Goal: Task Accomplishment & Management: Manage account settings

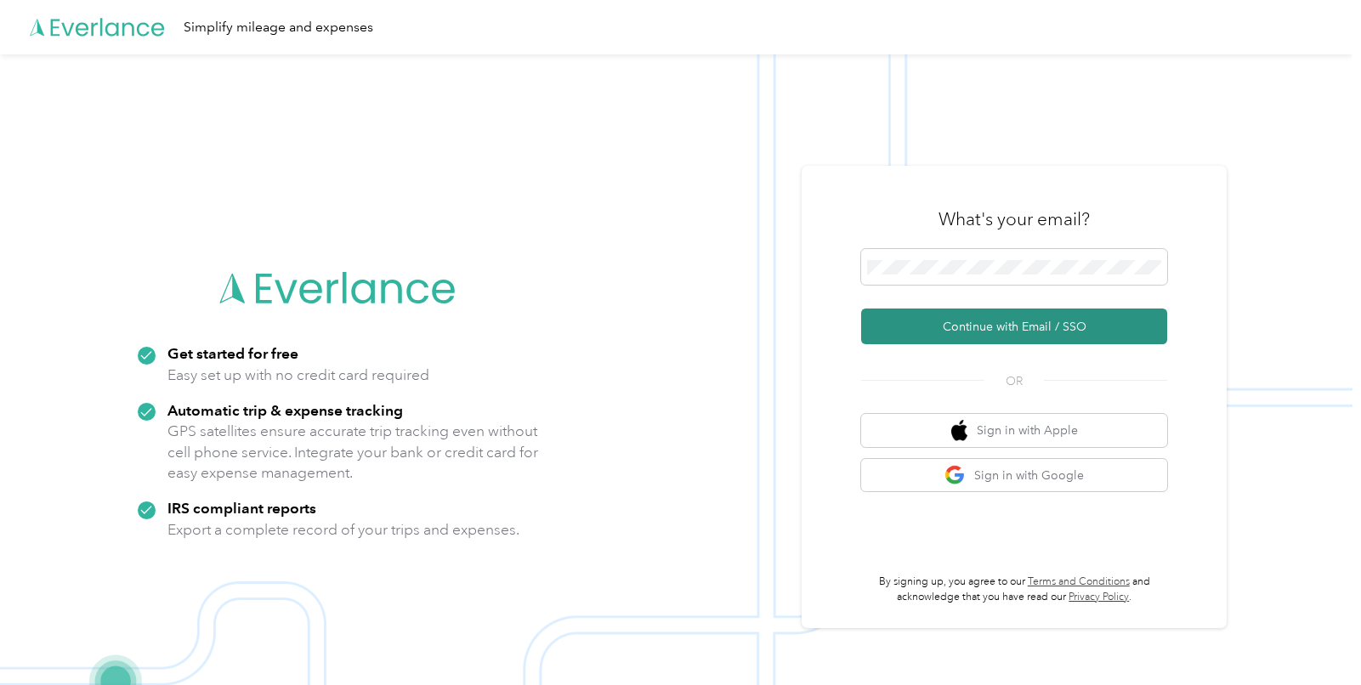
click at [1012, 326] on button "Continue with Email / SSO" at bounding box center [1014, 326] width 306 height 36
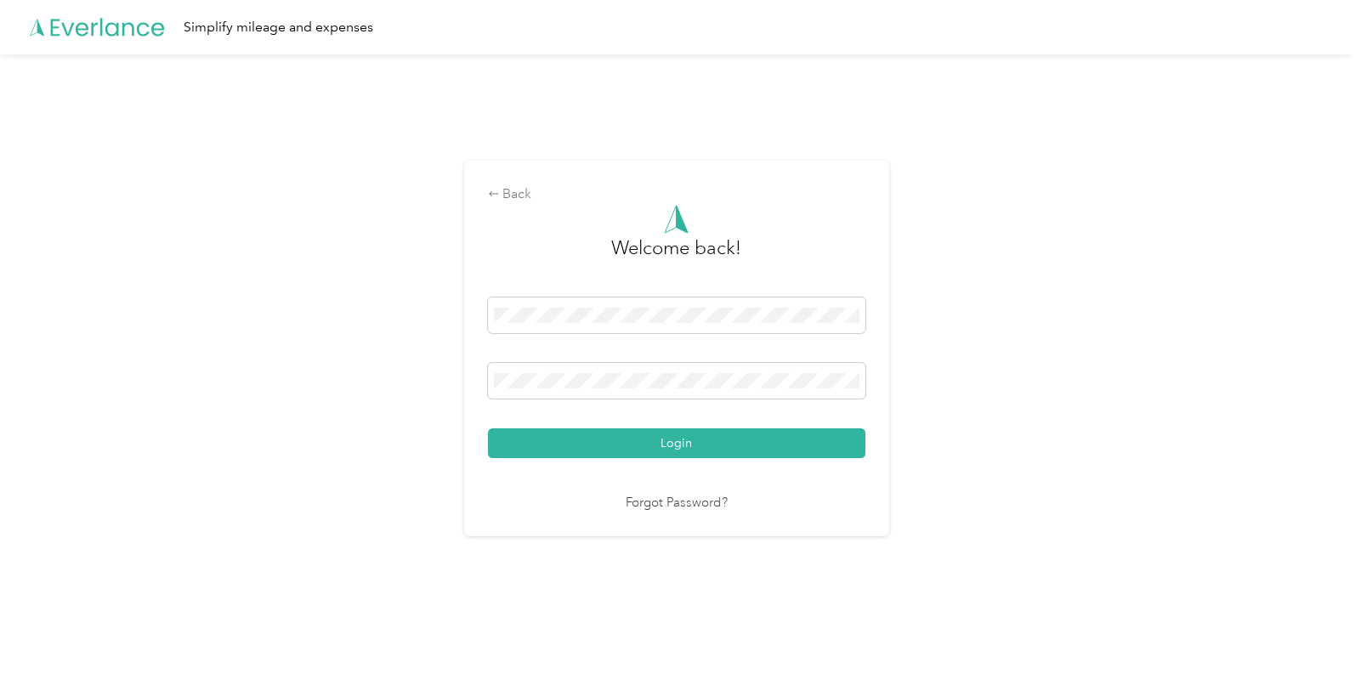
click at [686, 447] on button "Login" at bounding box center [676, 443] width 377 height 30
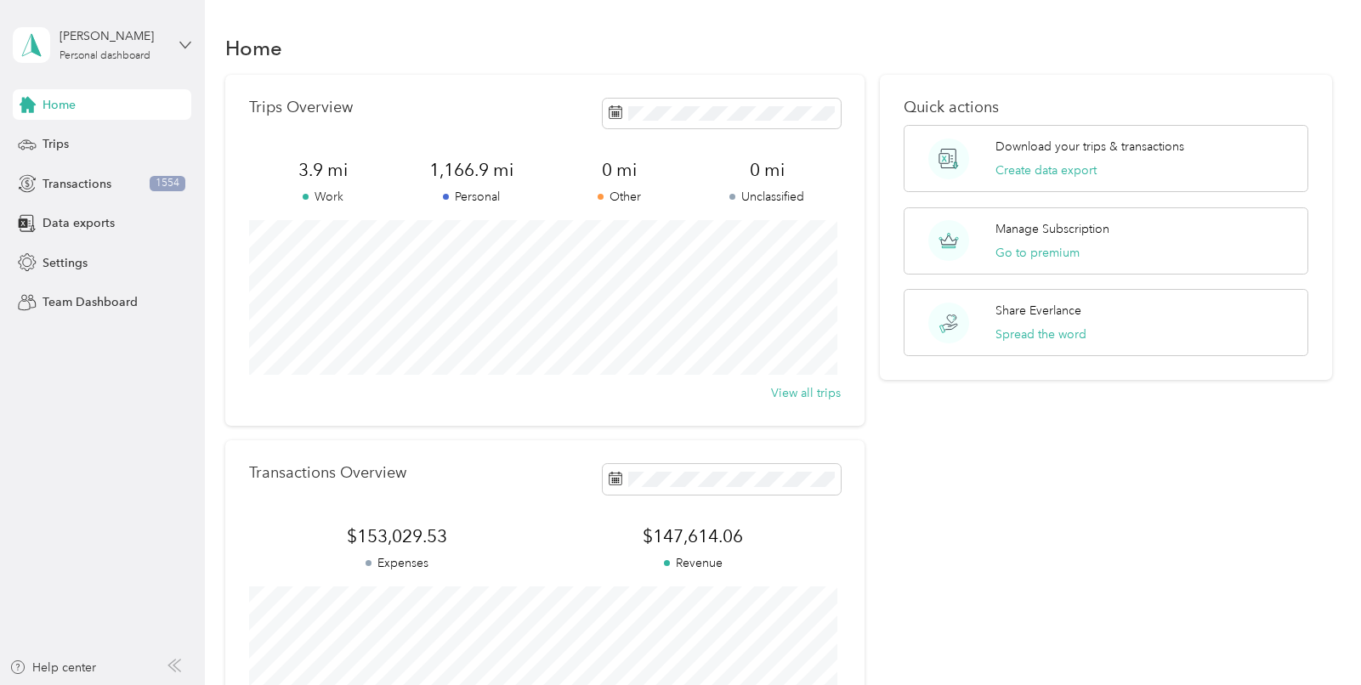
click at [186, 43] on icon at bounding box center [185, 45] width 12 height 12
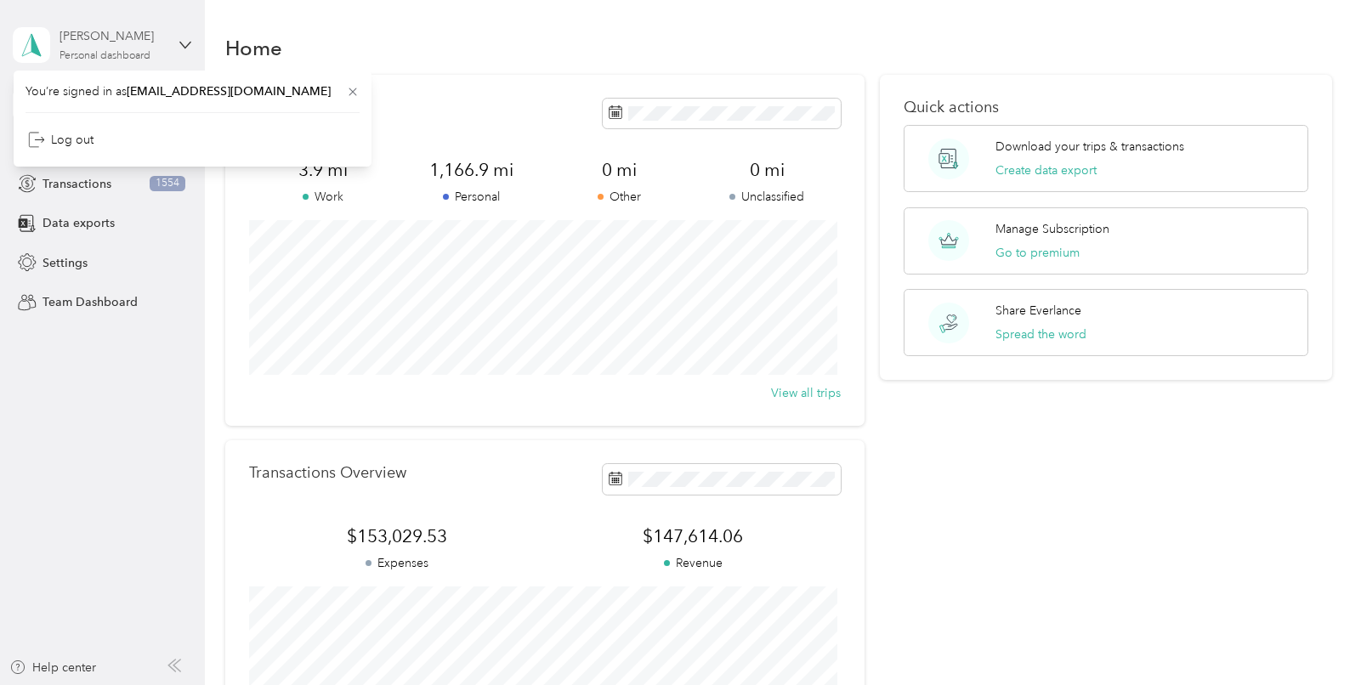
click at [133, 36] on div "[PERSON_NAME]" at bounding box center [112, 36] width 106 height 18
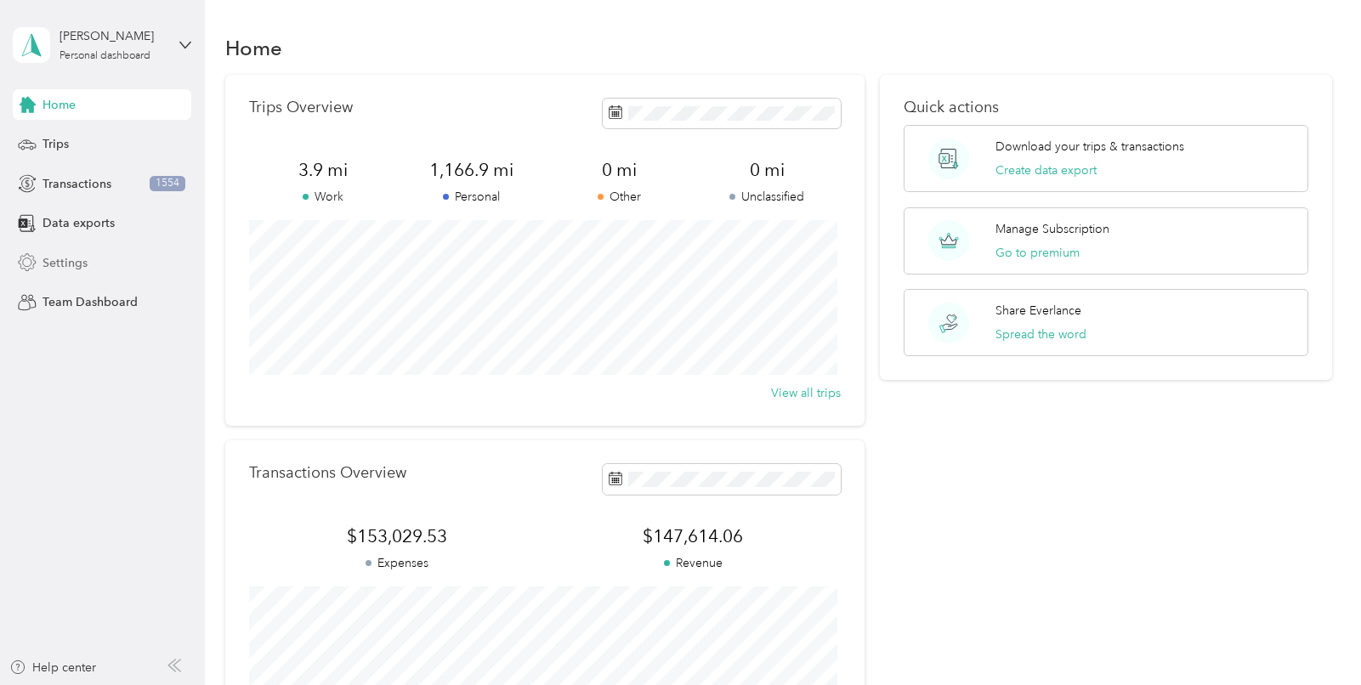
click at [62, 263] on span "Settings" at bounding box center [64, 263] width 45 height 18
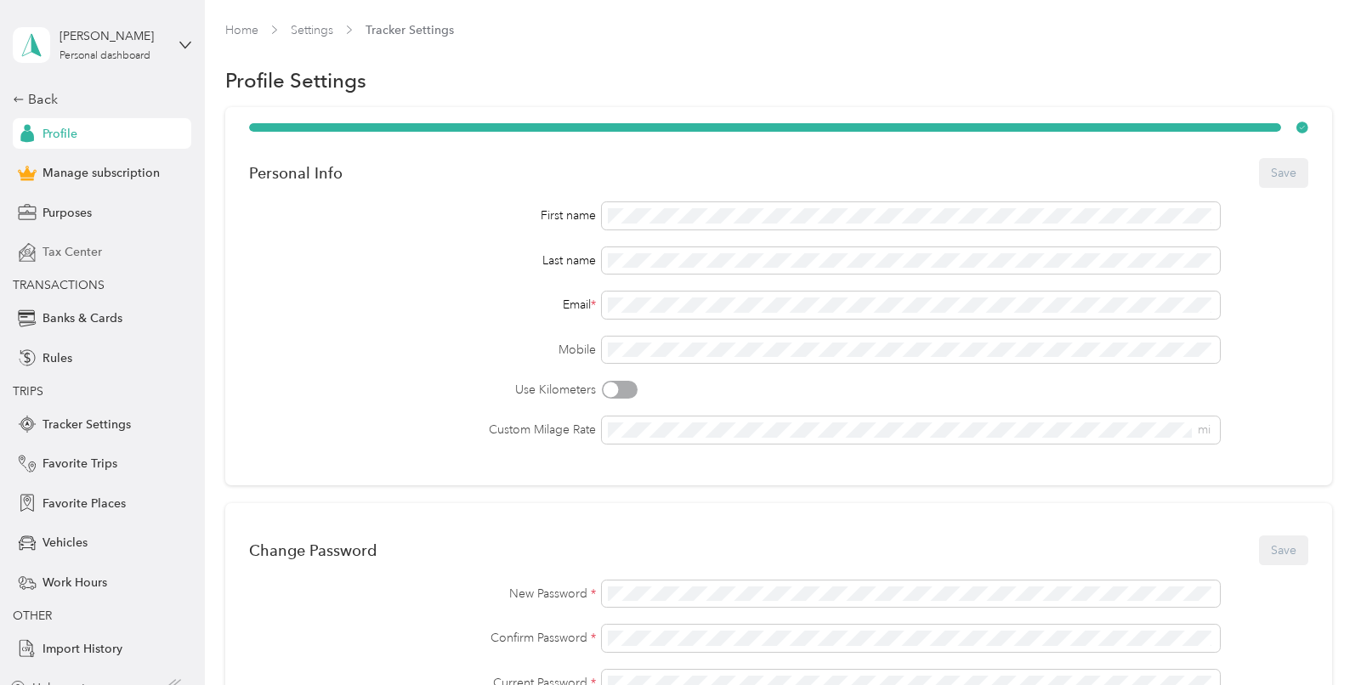
click at [81, 252] on span "Tax Center" at bounding box center [71, 252] width 59 height 18
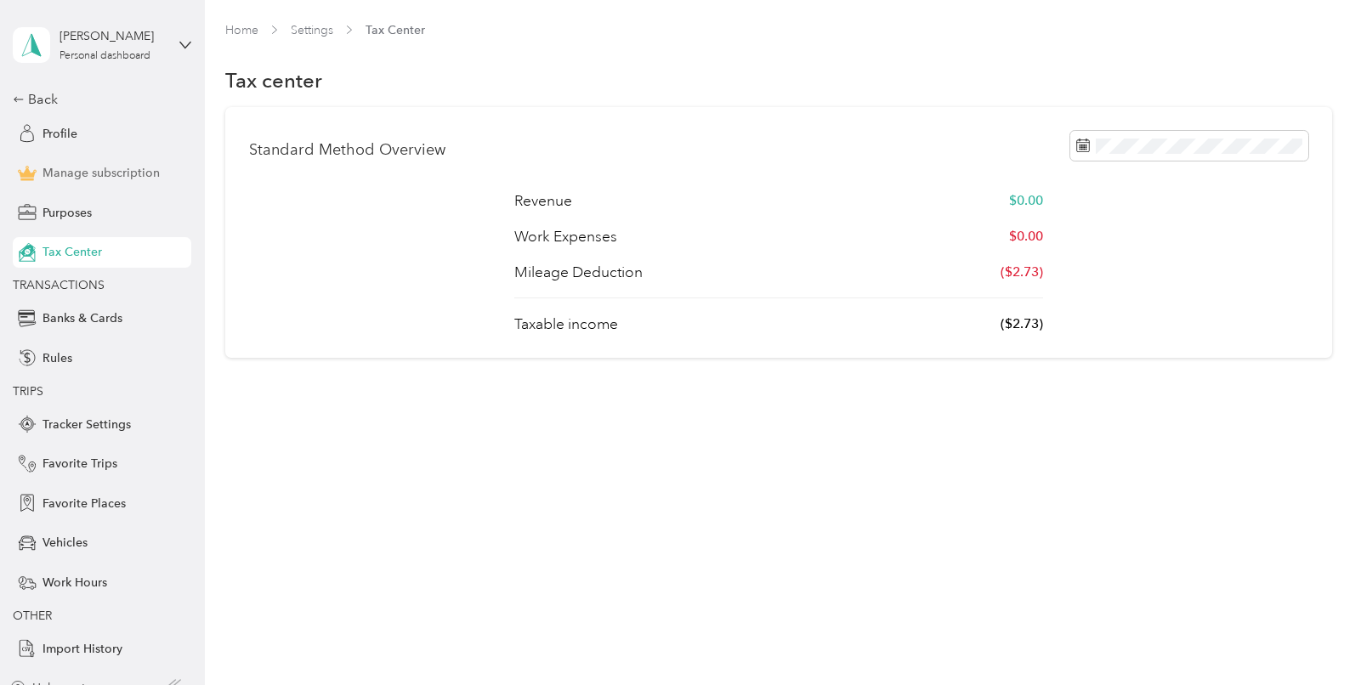
click at [76, 172] on span "Manage subscription" at bounding box center [100, 173] width 117 height 18
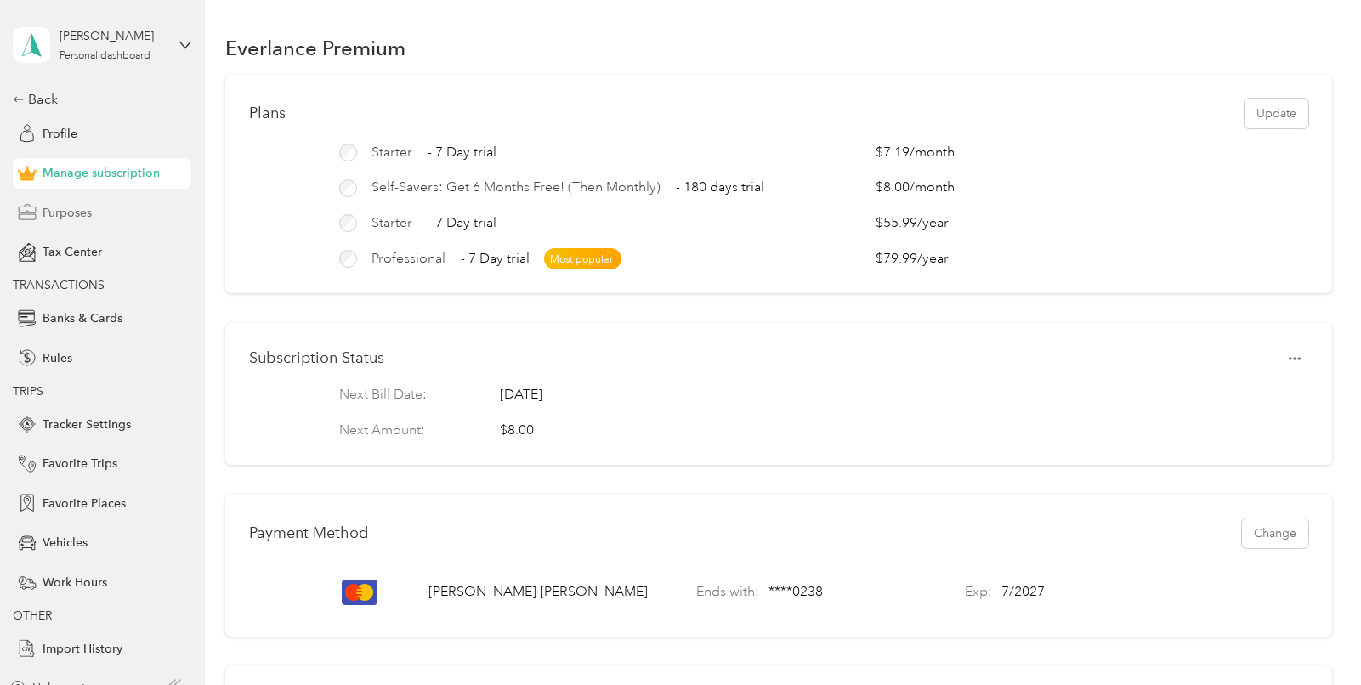
click at [54, 211] on span "Purposes" at bounding box center [66, 213] width 49 height 18
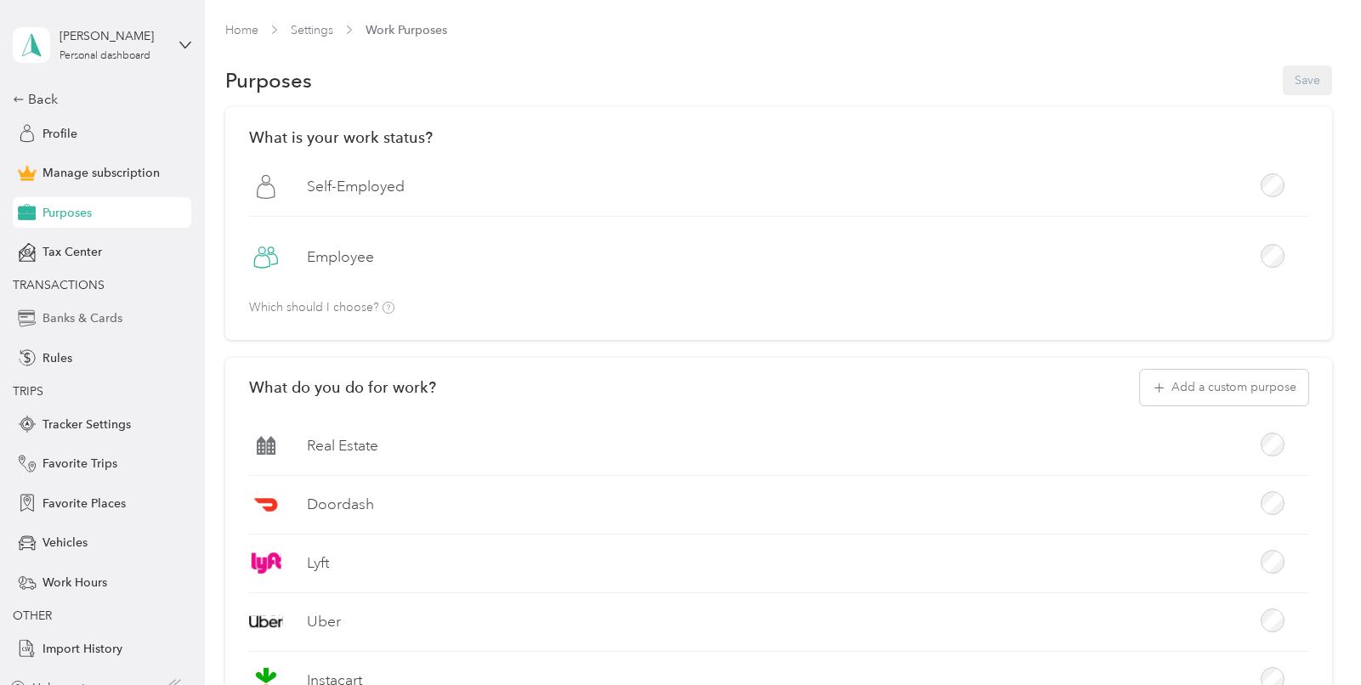
click at [88, 320] on span "Banks & Cards" at bounding box center [82, 318] width 80 height 18
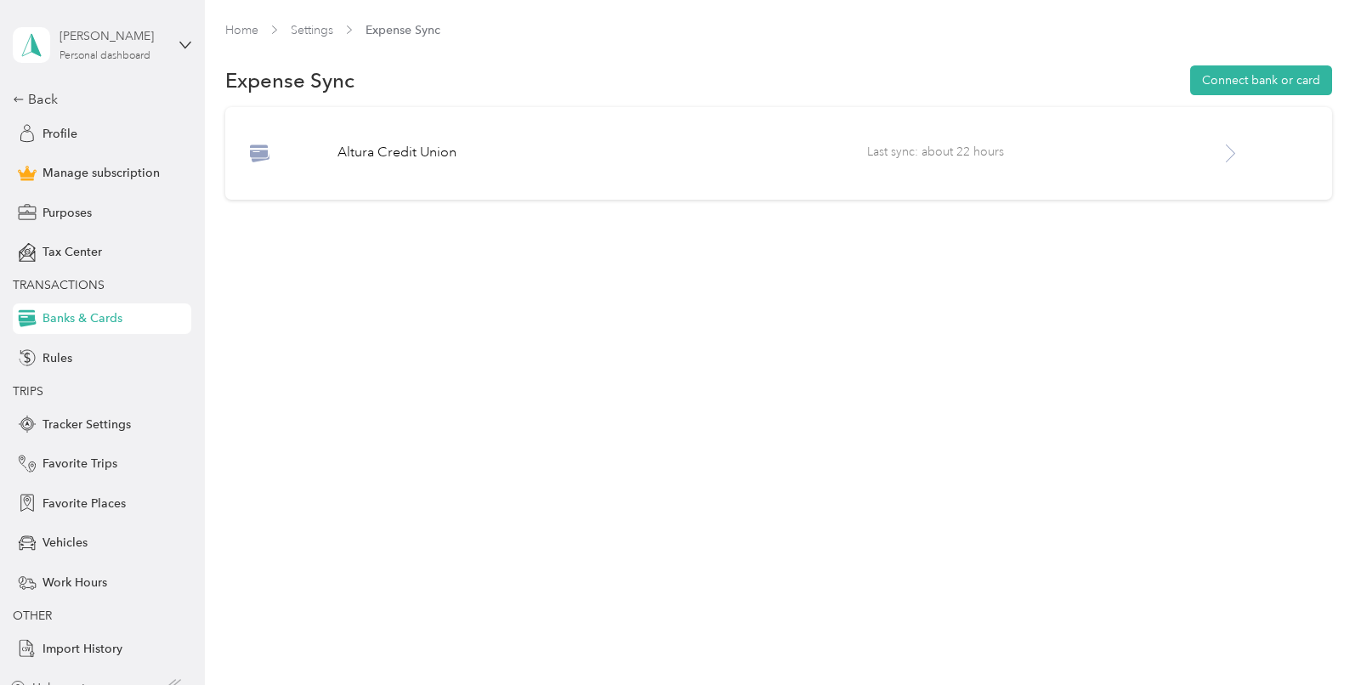
click at [100, 51] on div "Personal dashboard" at bounding box center [104, 56] width 91 height 10
click at [292, 308] on div "Home Settings Expense Sync Expense Sync Connect bank or card Altura Credit Unio…" at bounding box center [778, 342] width 1147 height 685
click at [18, 93] on icon at bounding box center [19, 99] width 12 height 12
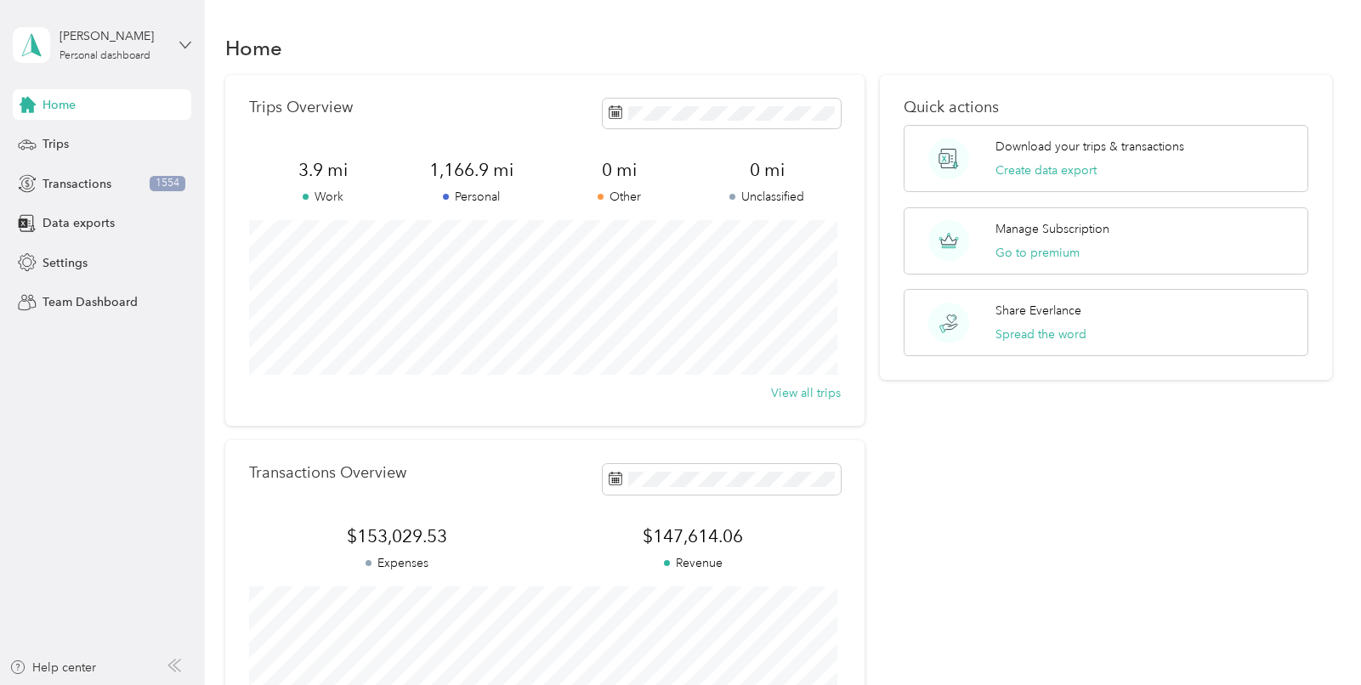
click at [187, 40] on icon at bounding box center [185, 45] width 12 height 12
click at [154, 348] on aside "Robert Norwood Personal dashboard Home Trips Transactions 1554 Data exports Set…" at bounding box center [102, 342] width 205 height 685
click at [65, 265] on span "Settings" at bounding box center [64, 263] width 45 height 18
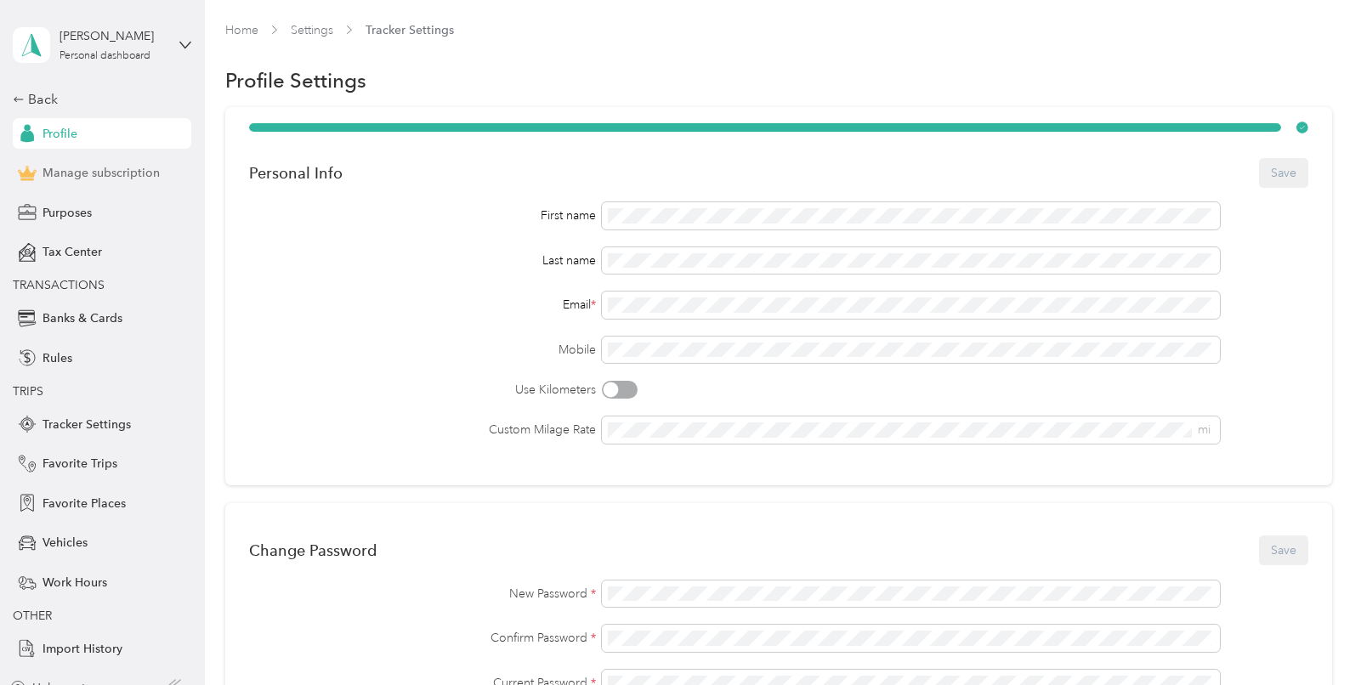
click at [129, 174] on span "Manage subscription" at bounding box center [100, 173] width 117 height 18
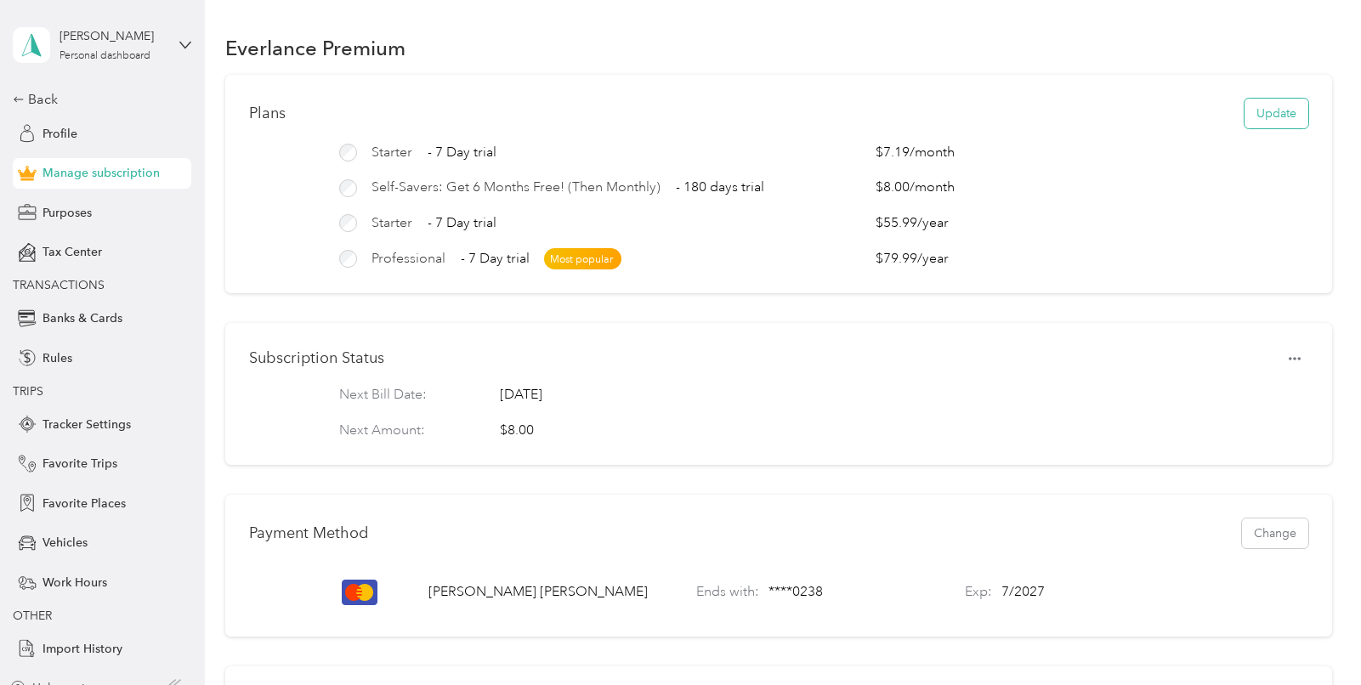
click at [1255, 111] on button "Update" at bounding box center [1276, 114] width 64 height 30
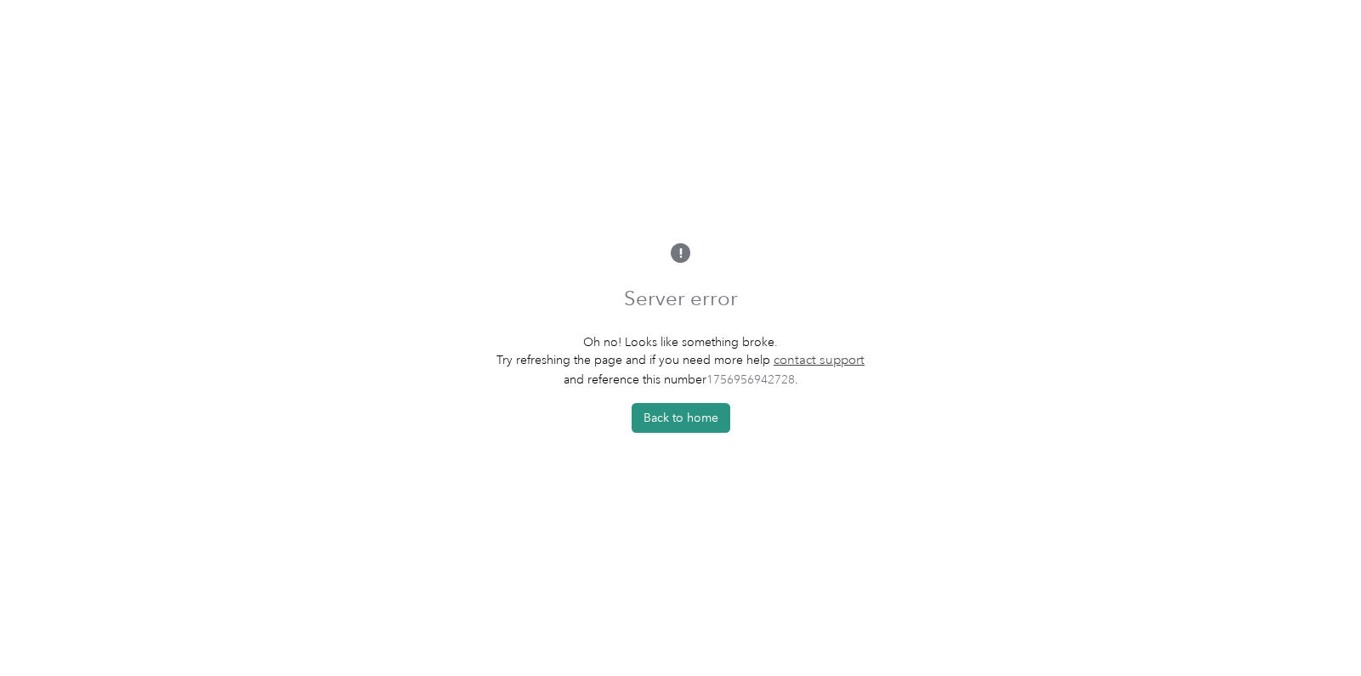
click at [691, 427] on button "Back to home" at bounding box center [680, 418] width 99 height 30
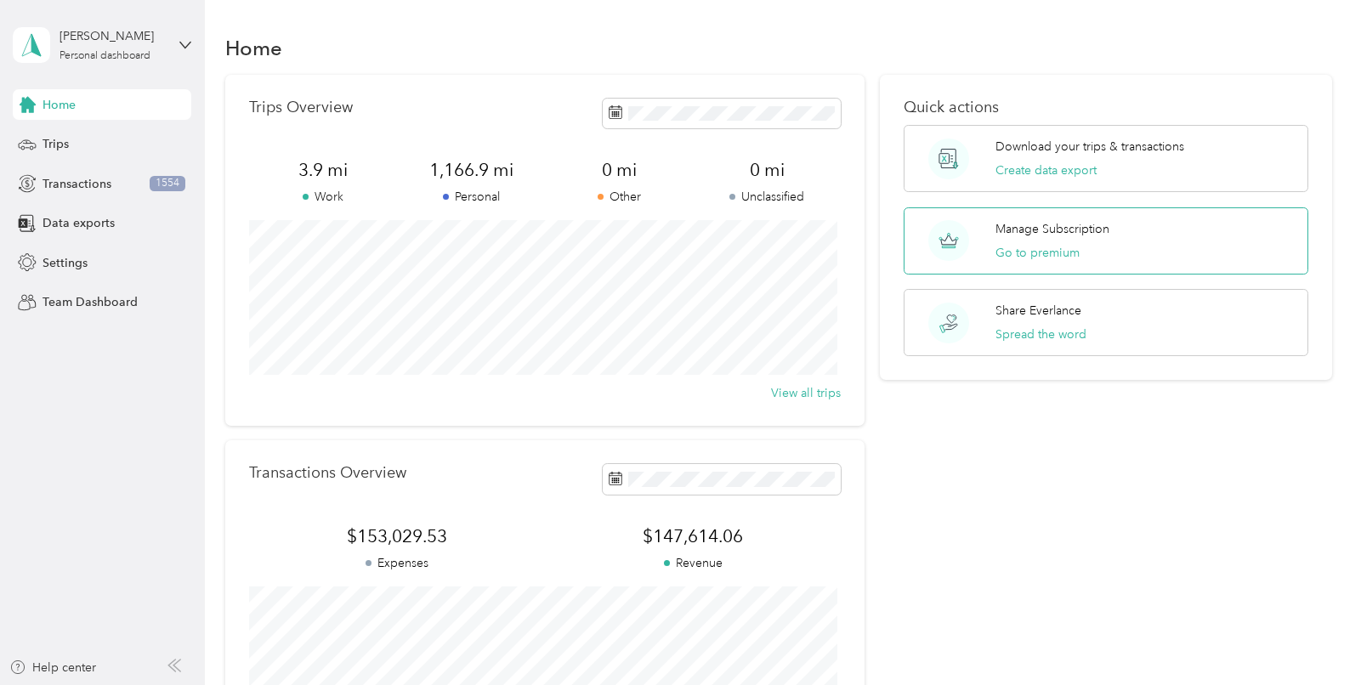
click at [1053, 231] on p "Manage Subscription" at bounding box center [1052, 229] width 114 height 18
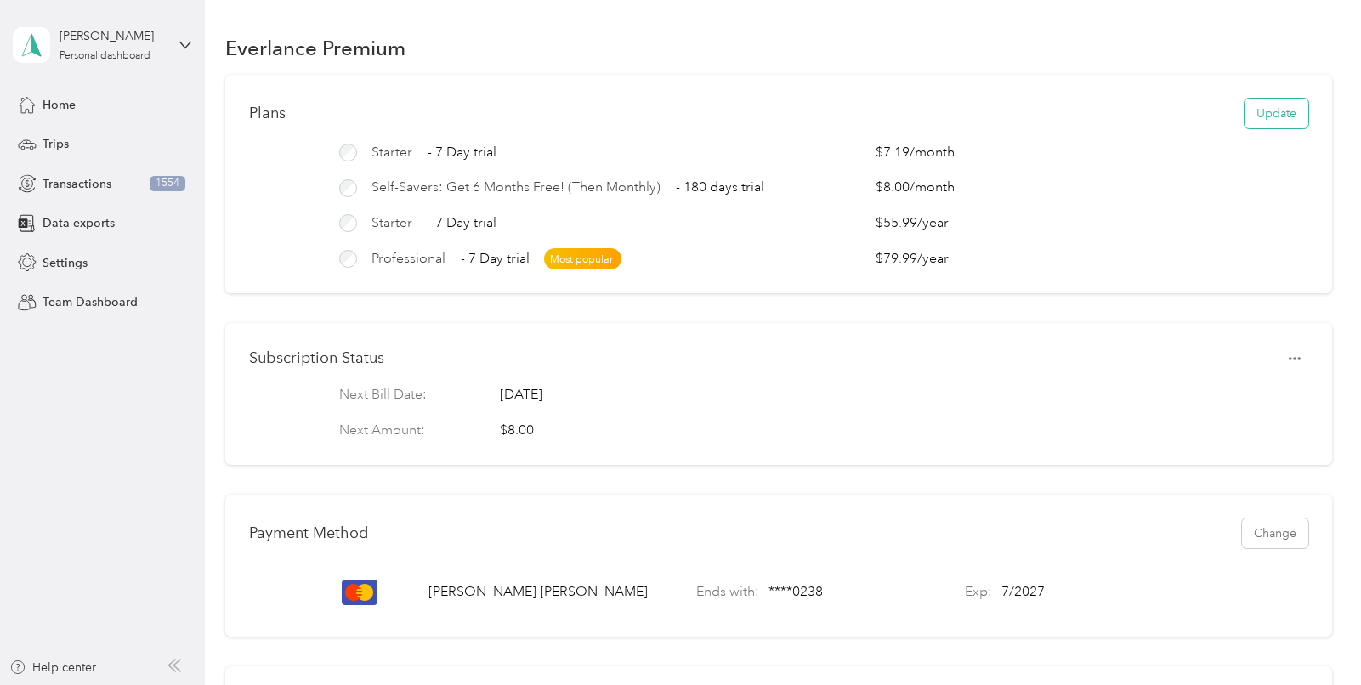
click at [1253, 110] on button "Update" at bounding box center [1276, 114] width 64 height 30
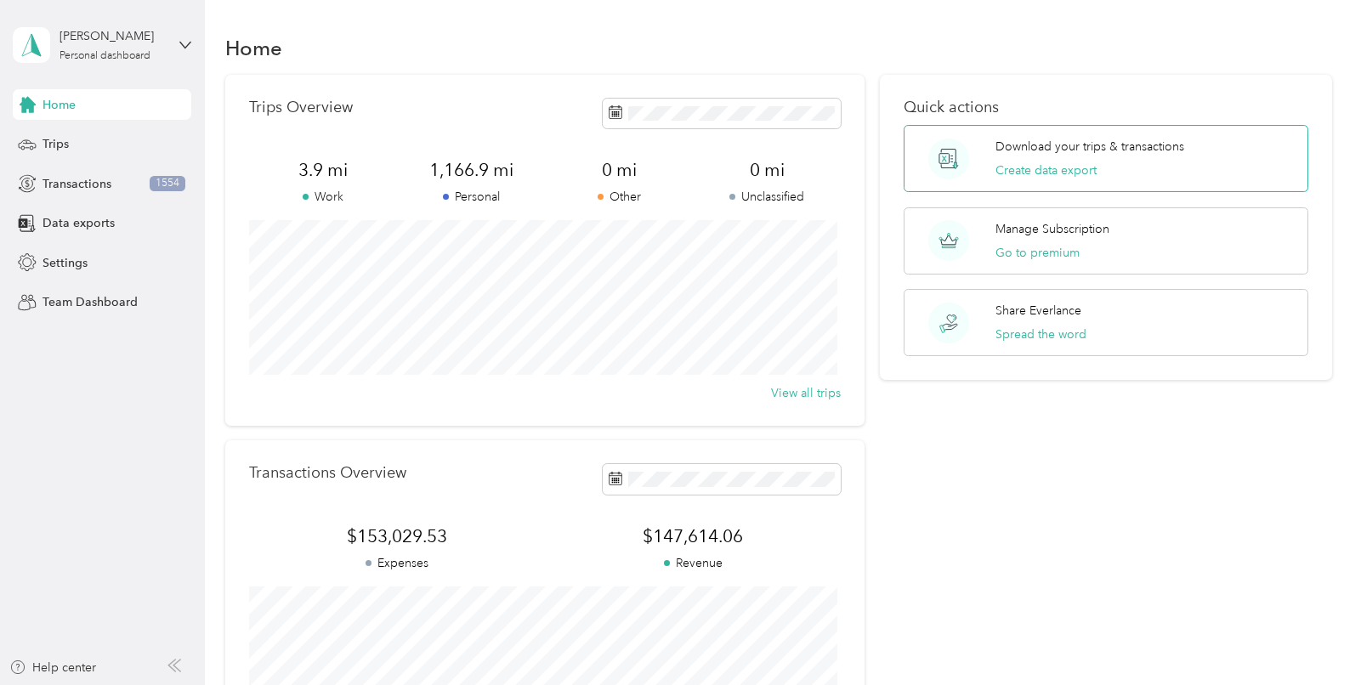
click at [1065, 149] on p "Download your trips & transactions" at bounding box center [1089, 147] width 189 height 18
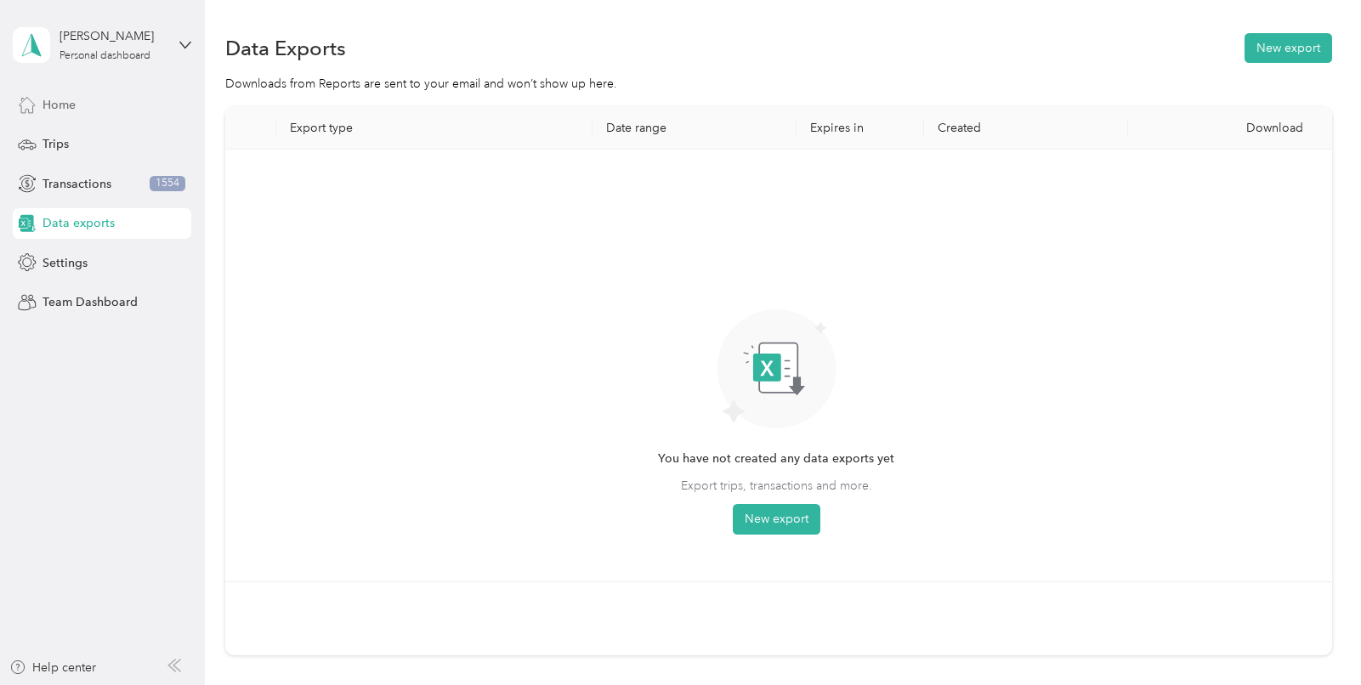
click at [60, 107] on span "Home" at bounding box center [58, 105] width 33 height 18
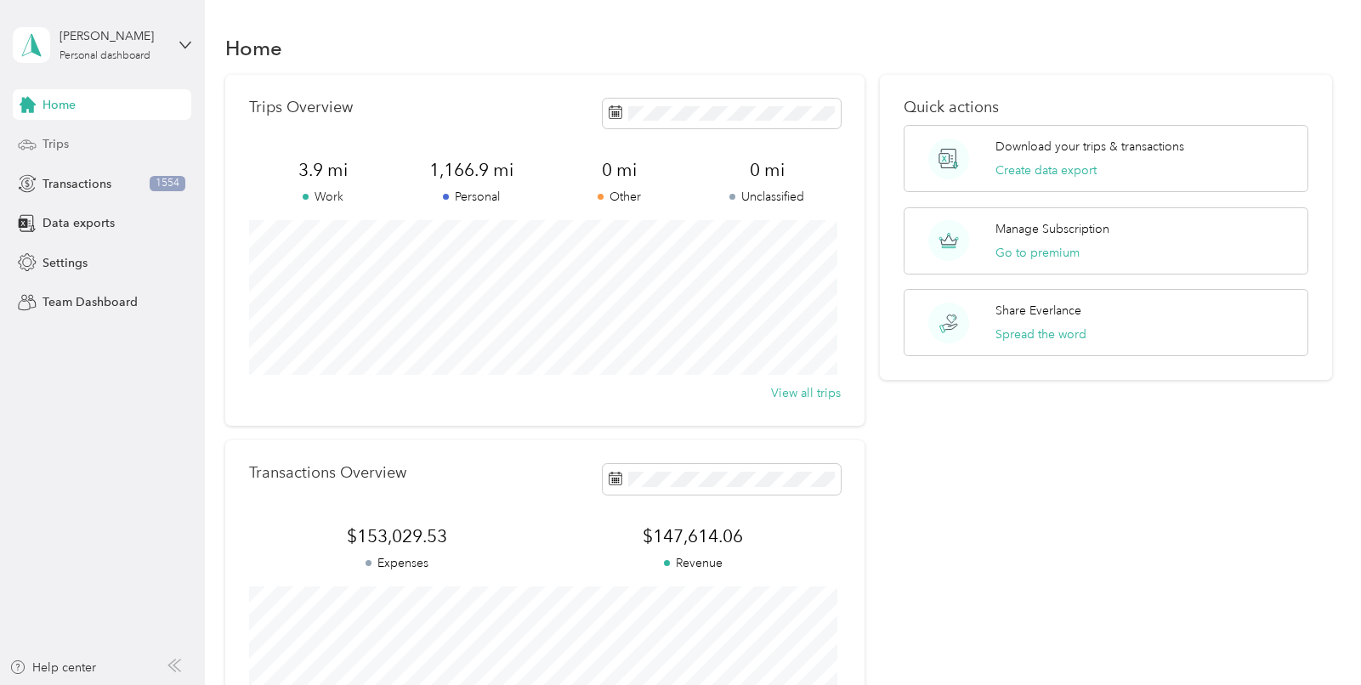
click at [61, 143] on span "Trips" at bounding box center [55, 144] width 26 height 18
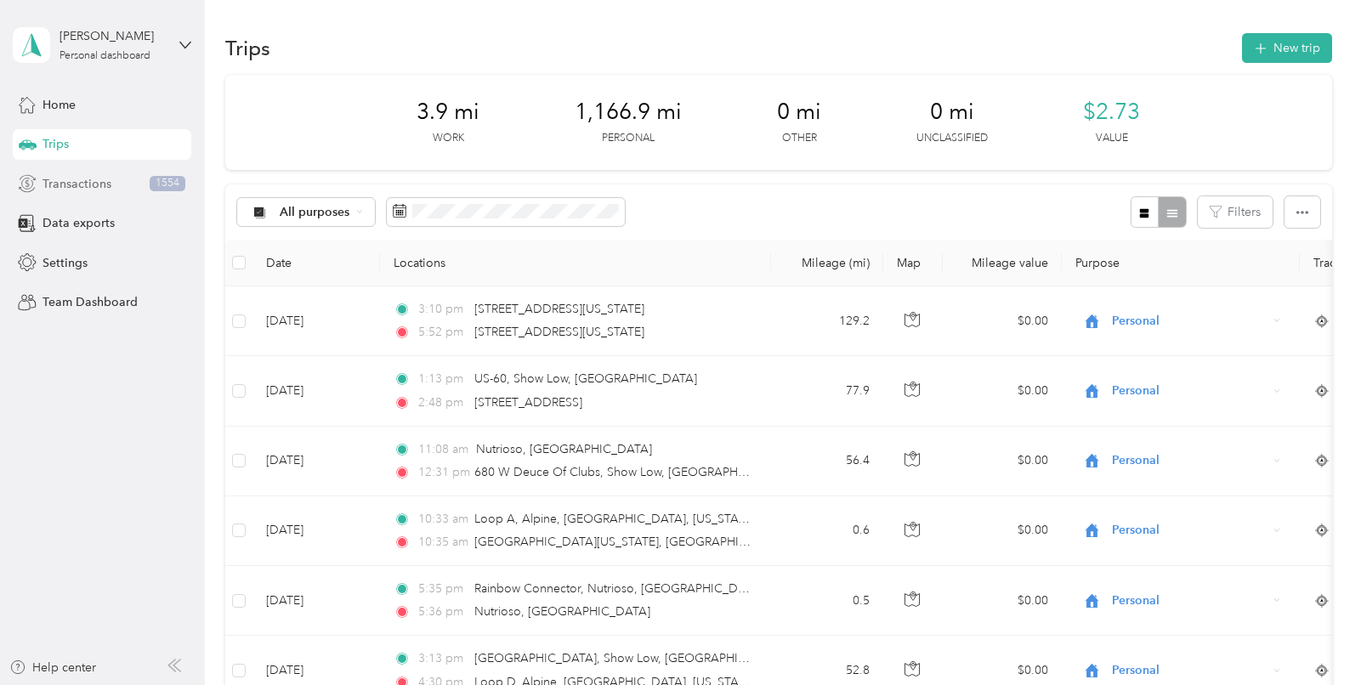
click at [64, 183] on span "Transactions" at bounding box center [76, 184] width 69 height 18
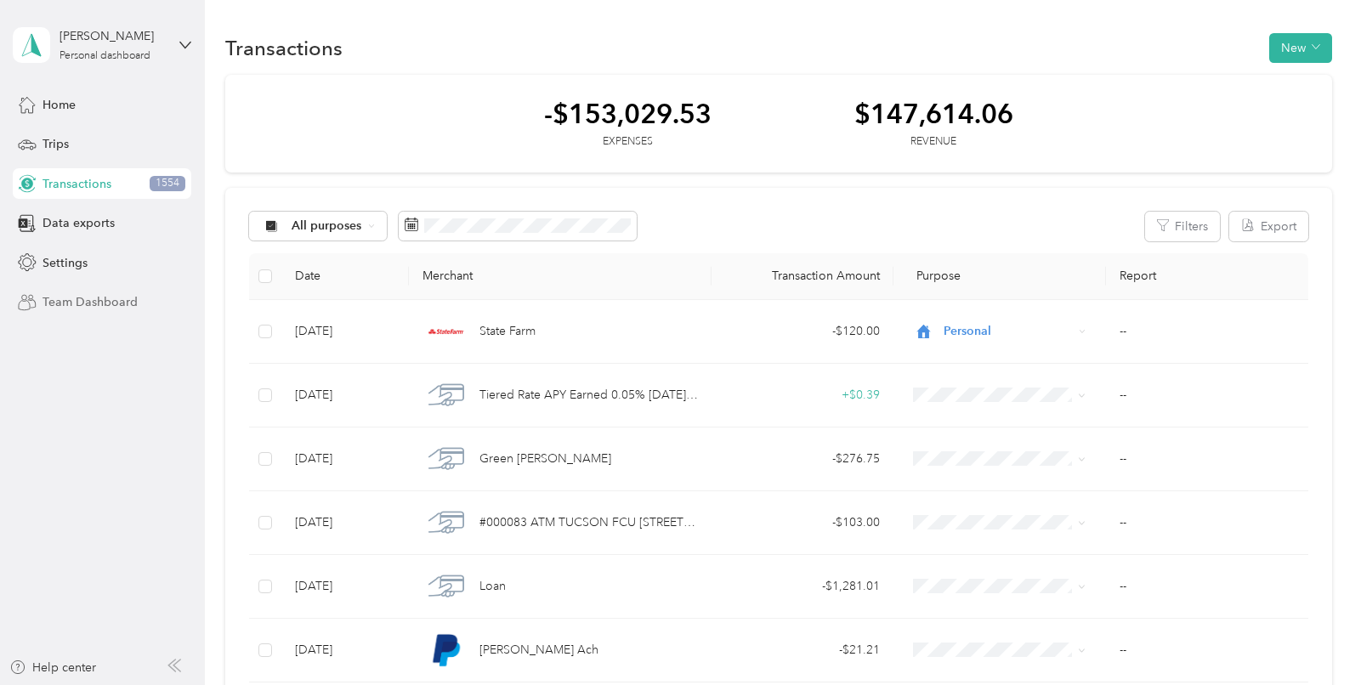
click at [75, 300] on span "Team Dashboard" at bounding box center [89, 302] width 95 height 18
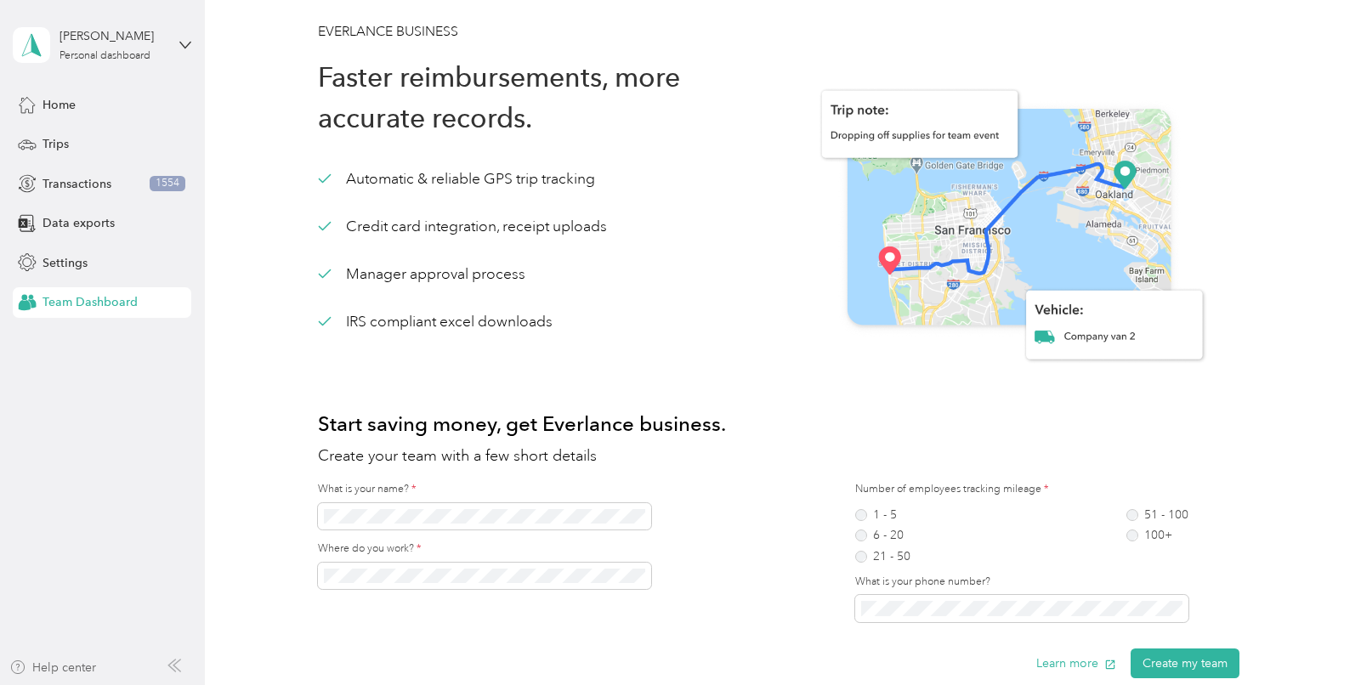
click at [74, 669] on div "Help center" at bounding box center [52, 668] width 87 height 18
click at [109, 52] on div "Personal dashboard" at bounding box center [104, 56] width 91 height 10
click at [265, 248] on div "EVERLANCE BUSINESS Faster reimbursements, more accurate records. Automatic & re…" at bounding box center [778, 696] width 1106 height 1351
click at [54, 106] on span "Home" at bounding box center [58, 105] width 33 height 18
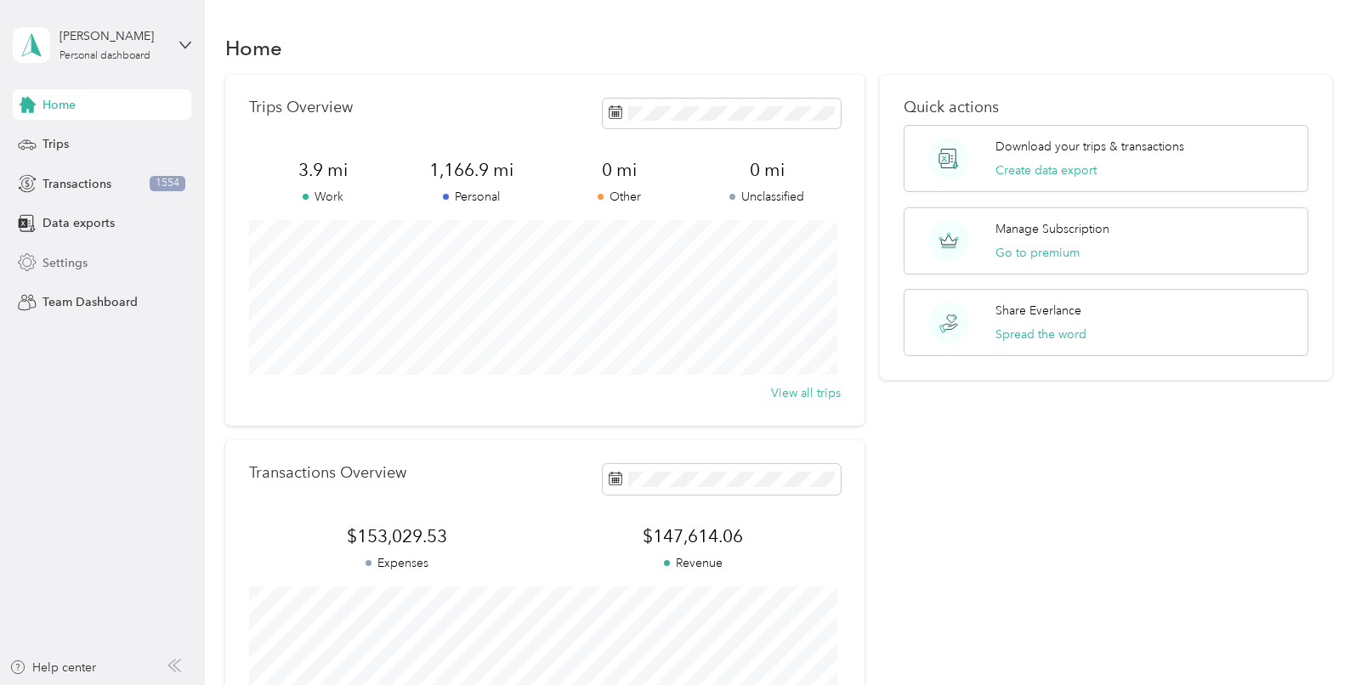
click at [57, 257] on span "Settings" at bounding box center [64, 263] width 45 height 18
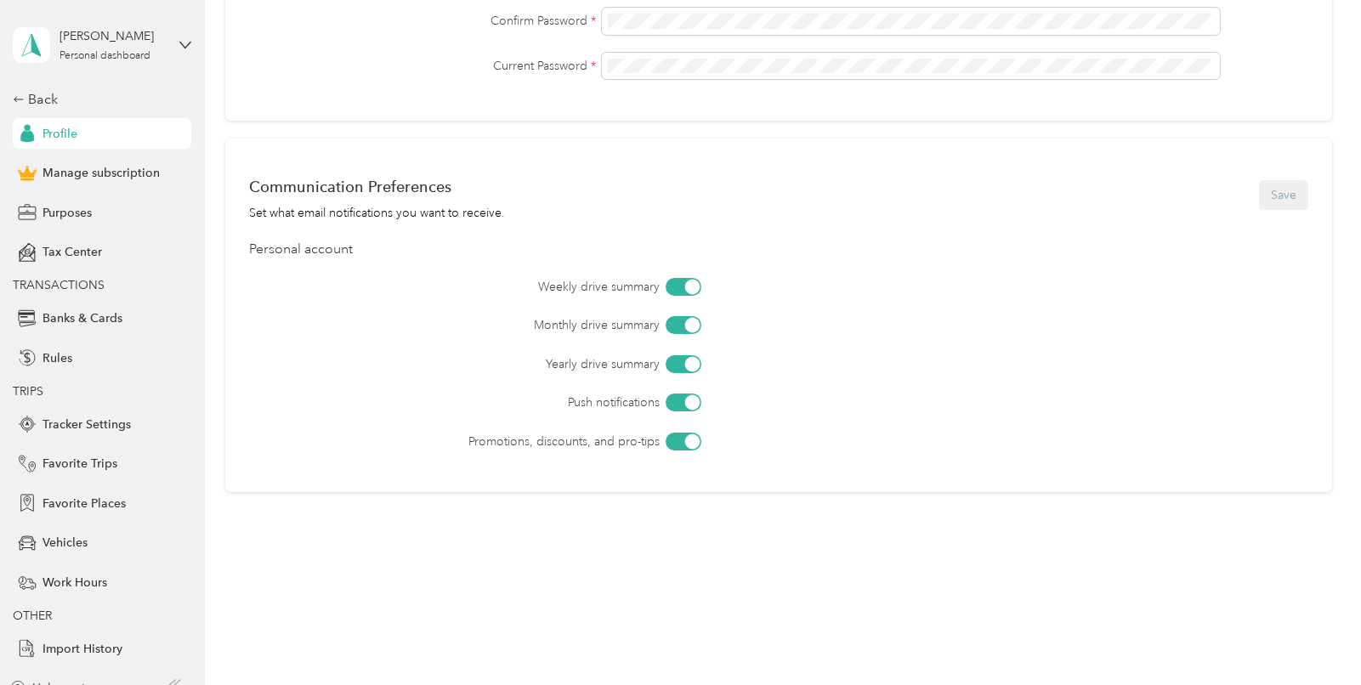
scroll to position [170, 0]
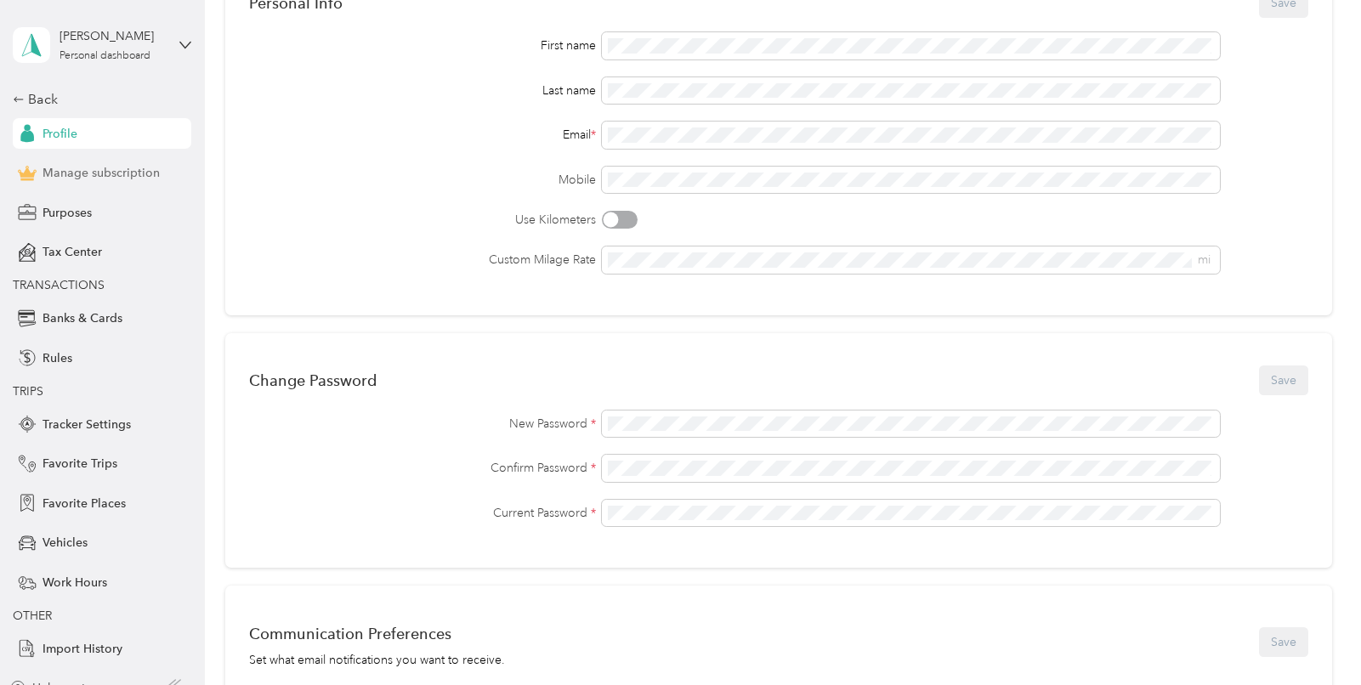
click at [88, 176] on span "Manage subscription" at bounding box center [100, 173] width 117 height 18
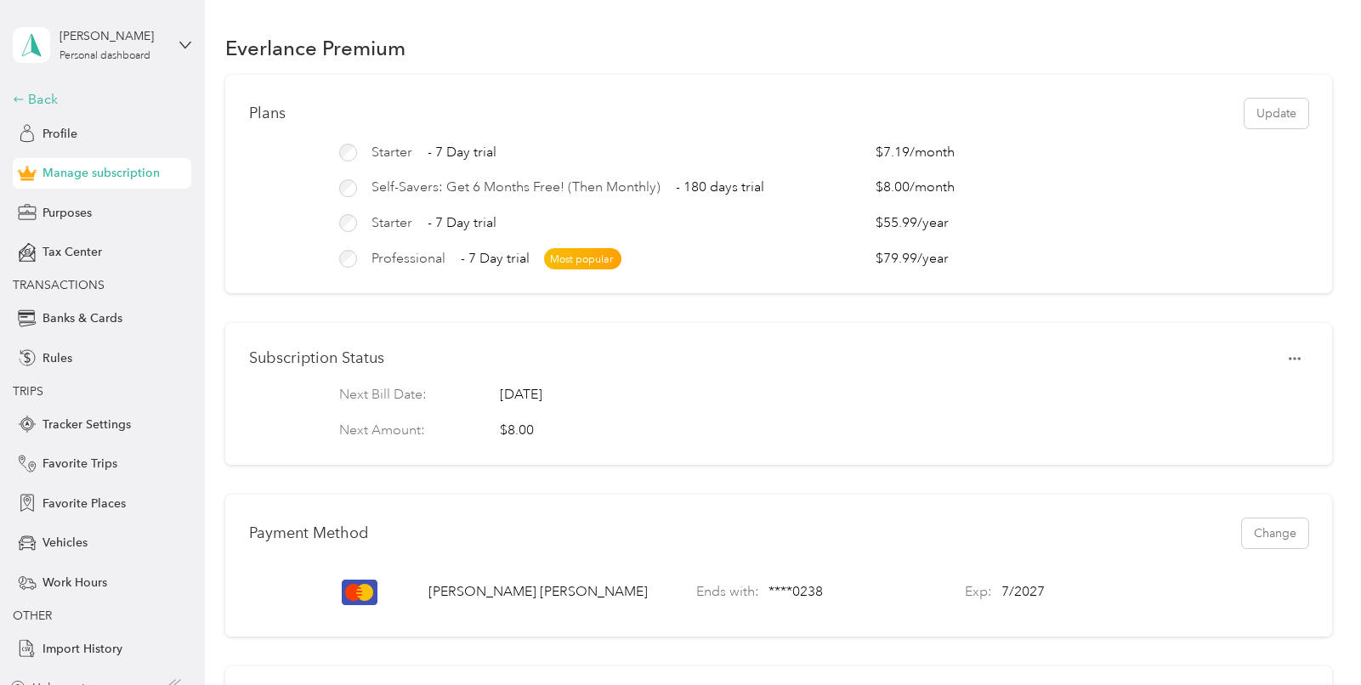
click at [22, 99] on div "Back" at bounding box center [98, 99] width 170 height 20
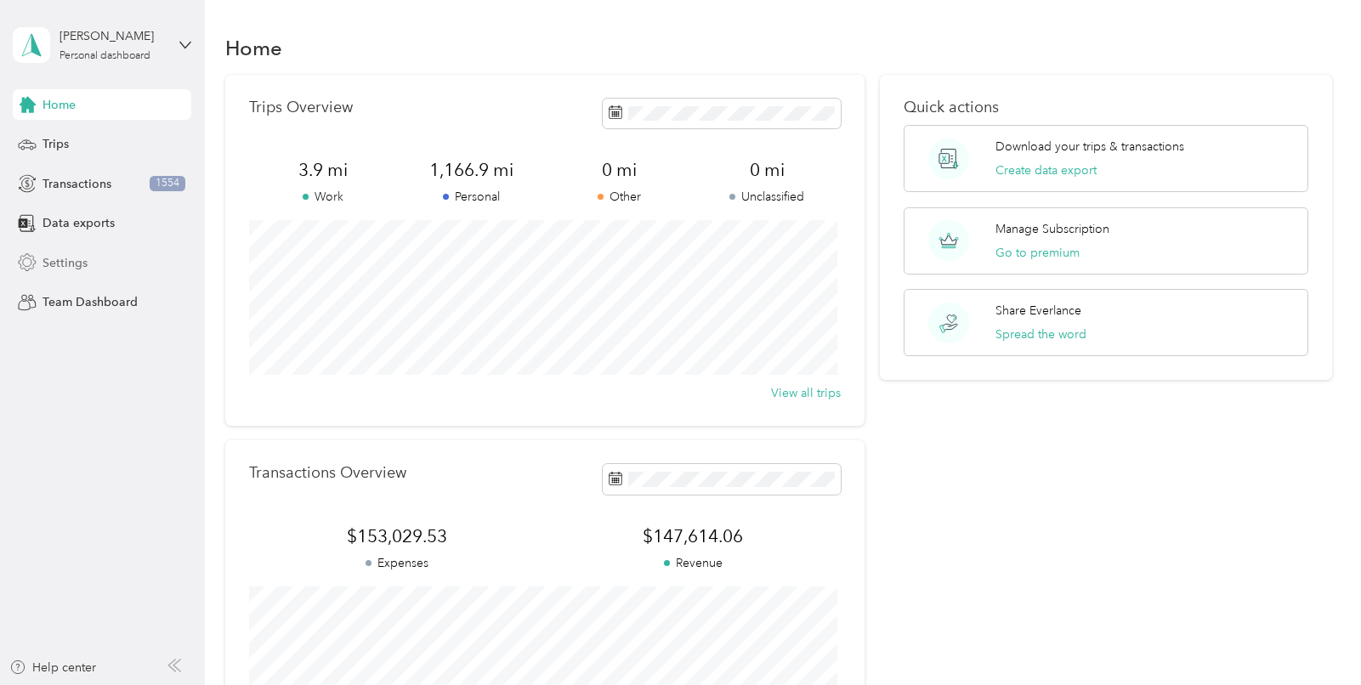
click at [52, 258] on span "Settings" at bounding box center [64, 263] width 45 height 18
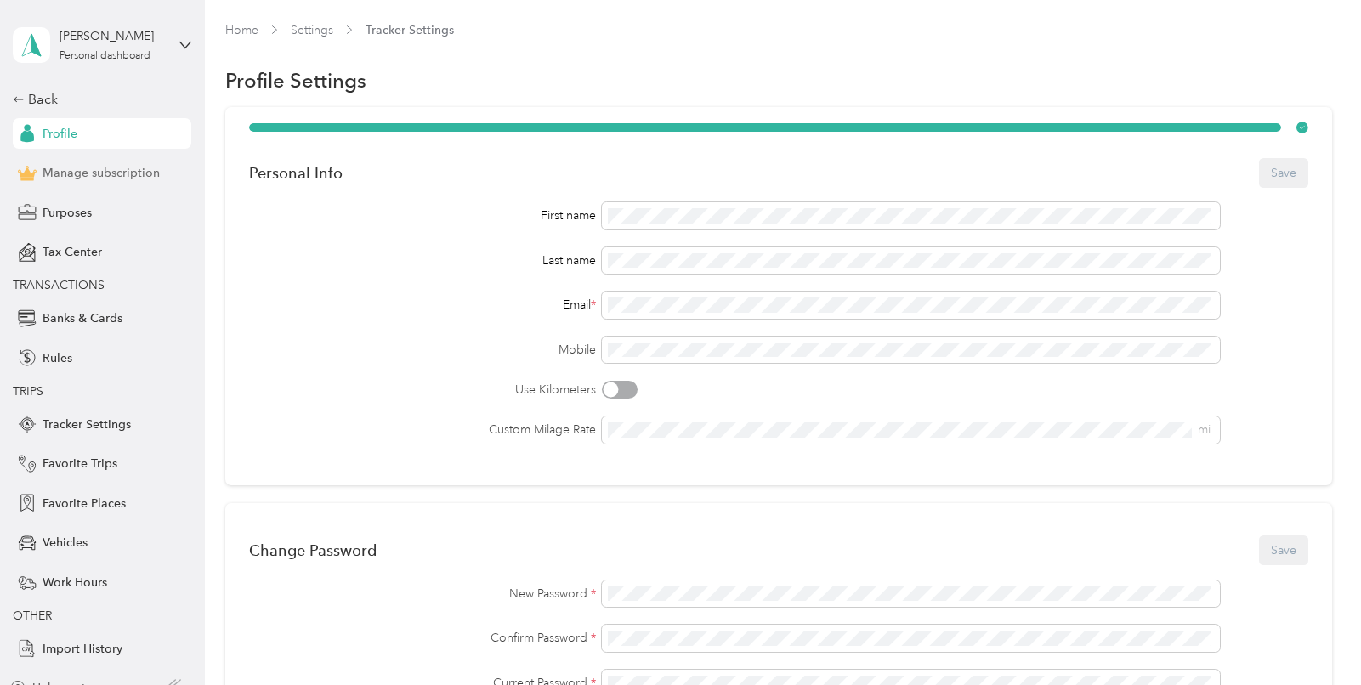
click at [107, 171] on span "Manage subscription" at bounding box center [100, 173] width 117 height 18
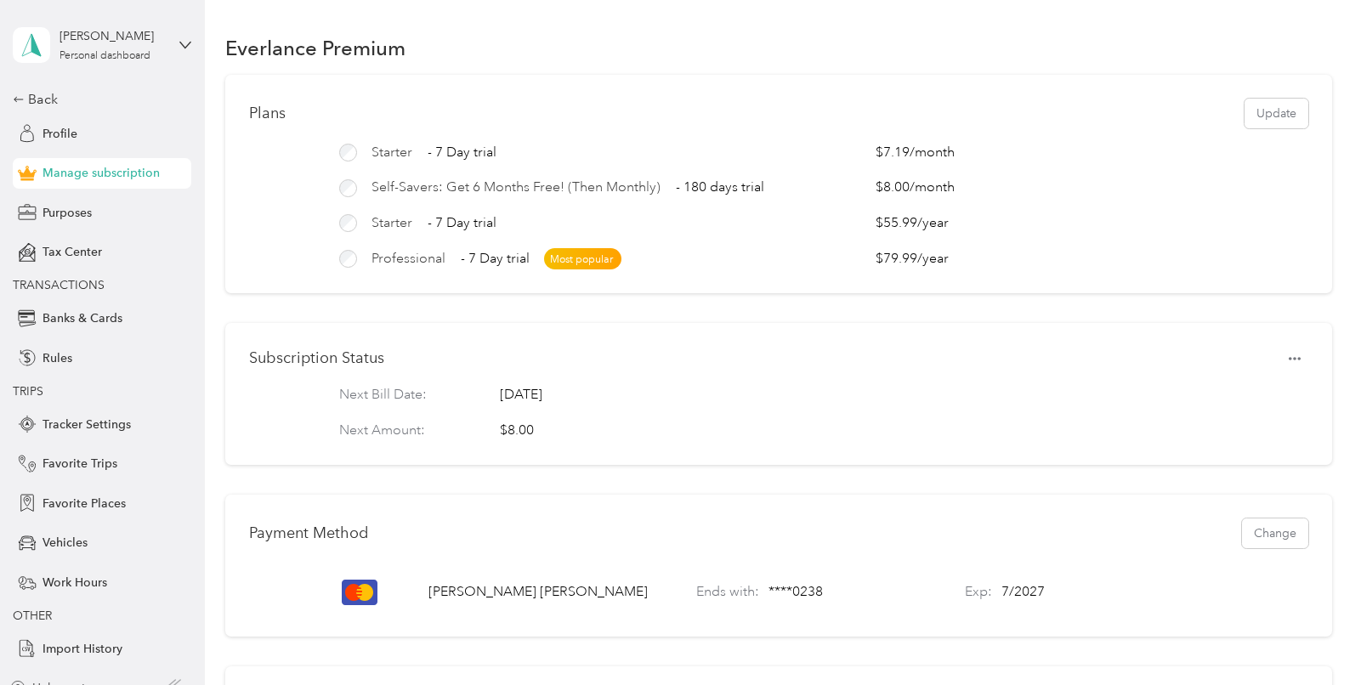
click at [105, 173] on span "Manage subscription" at bounding box center [100, 173] width 117 height 18
click at [1288, 365] on icon "button" at bounding box center [1294, 359] width 12 height 12
click at [1262, 399] on span "Set to cancel" at bounding box center [1257, 400] width 69 height 18
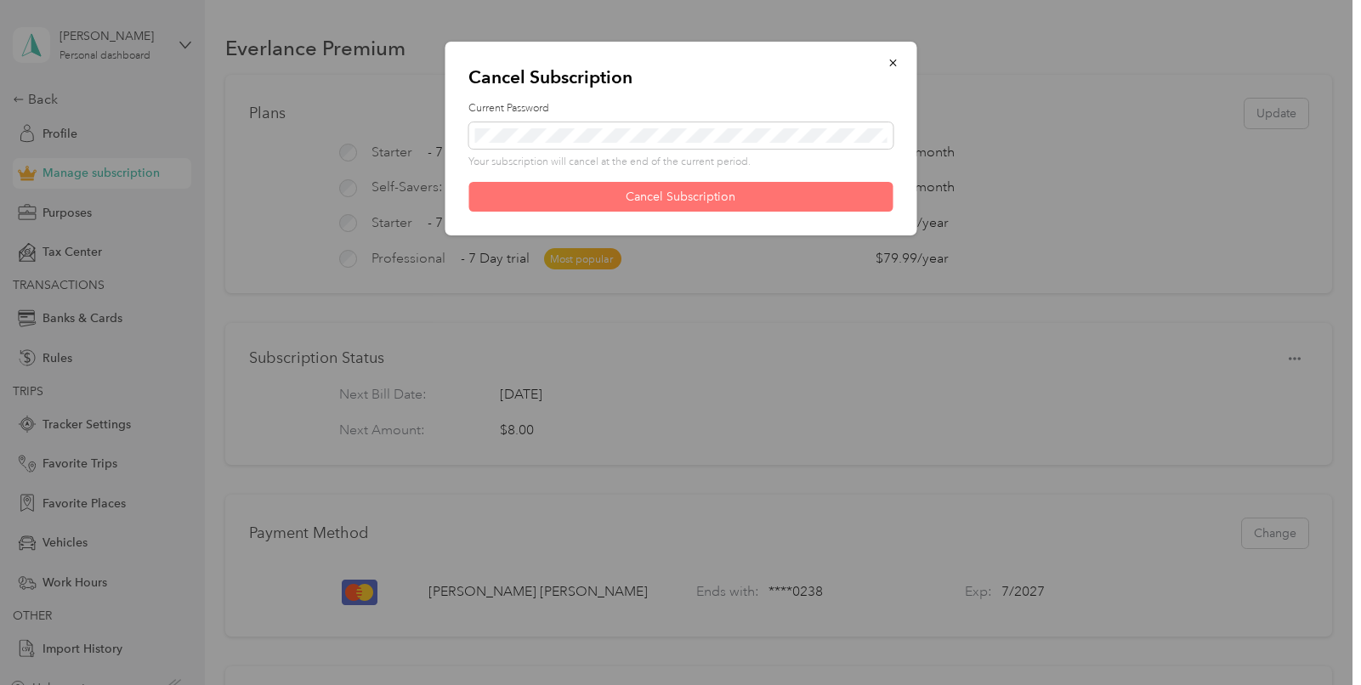
click at [667, 195] on button "Cancel Subscription" at bounding box center [680, 197] width 424 height 30
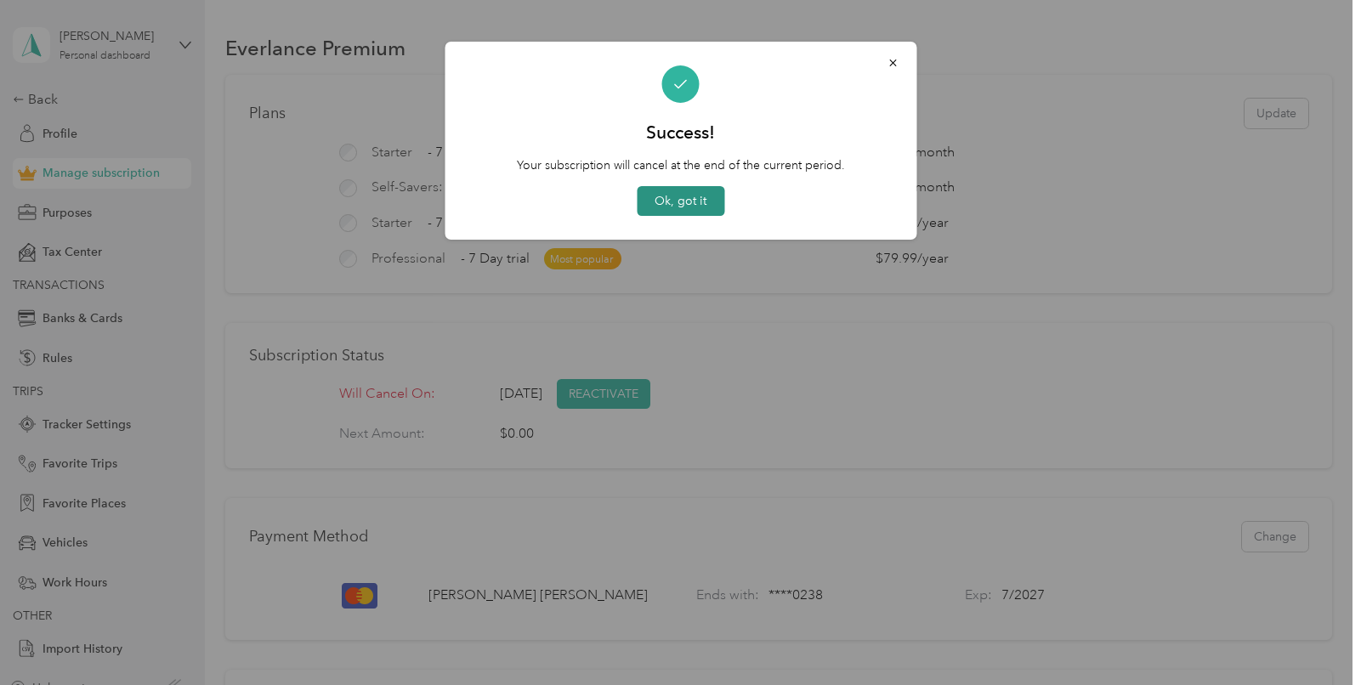
click at [688, 197] on button "Ok, got it" at bounding box center [681, 201] width 88 height 30
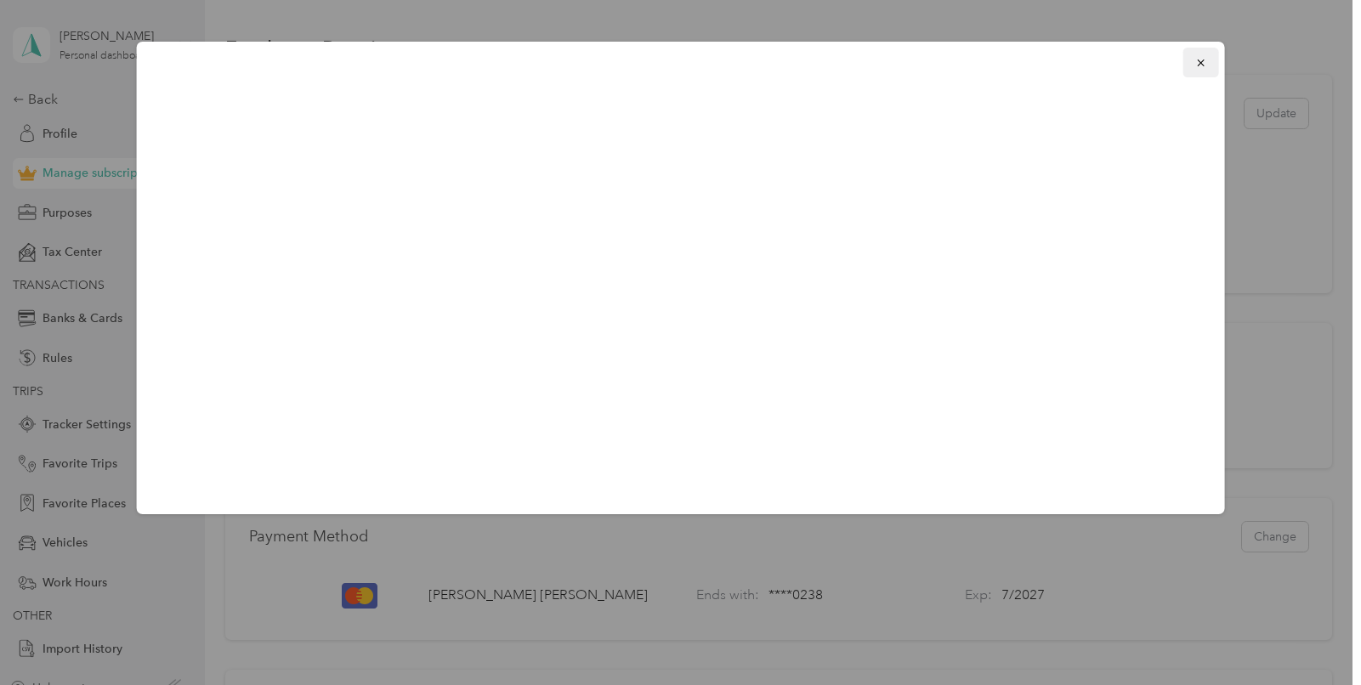
click at [1207, 59] on icon "button" at bounding box center [1201, 63] width 12 height 12
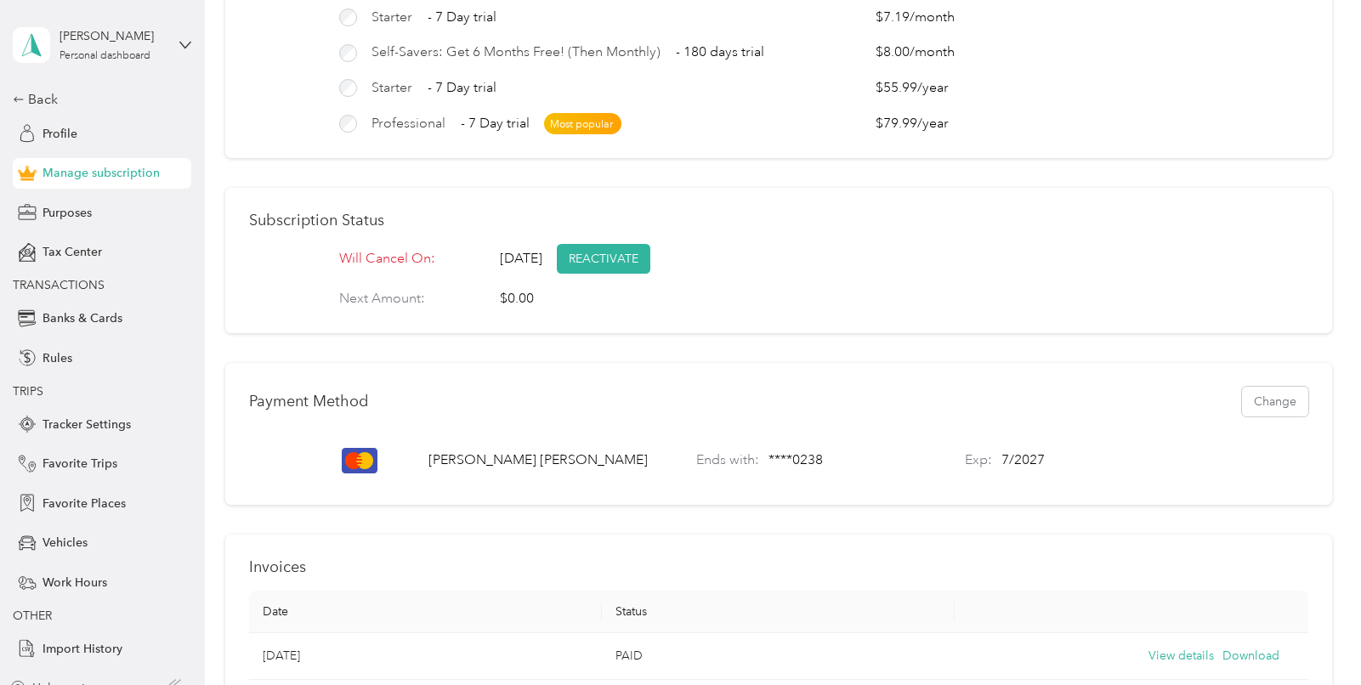
scroll to position [201, 0]
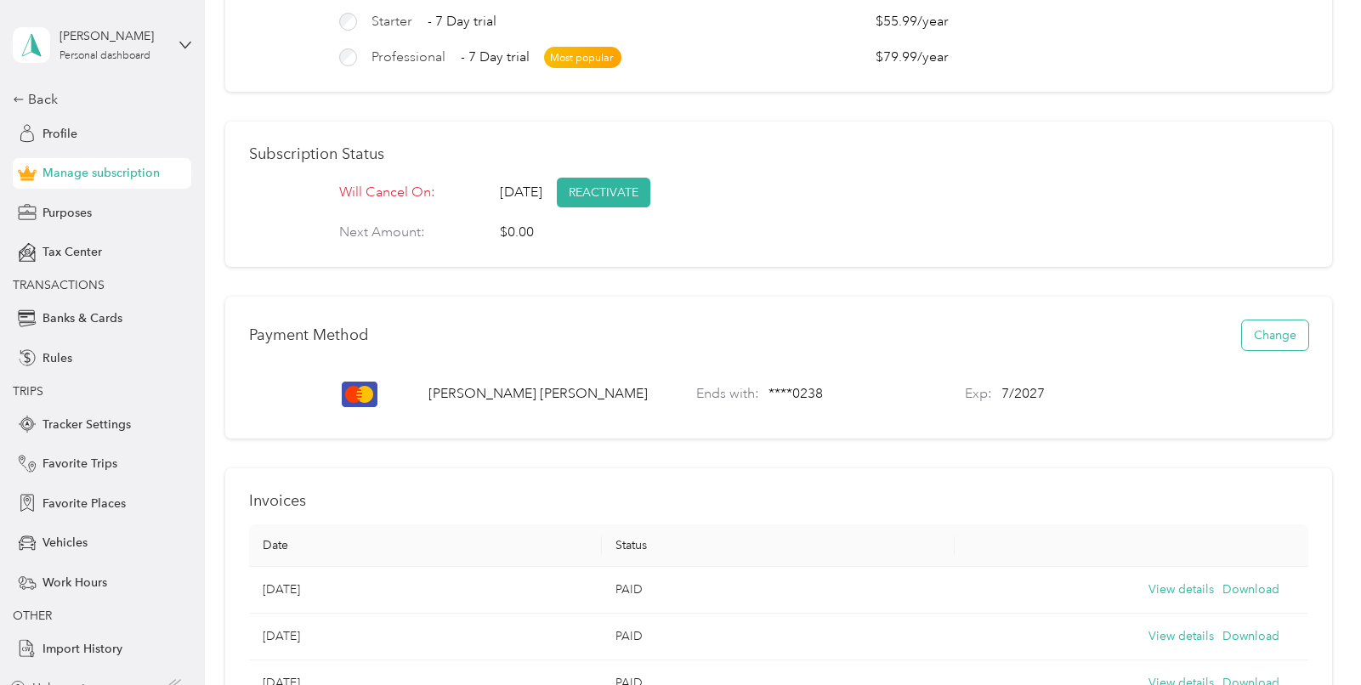
click at [1257, 344] on button "Change" at bounding box center [1275, 335] width 66 height 30
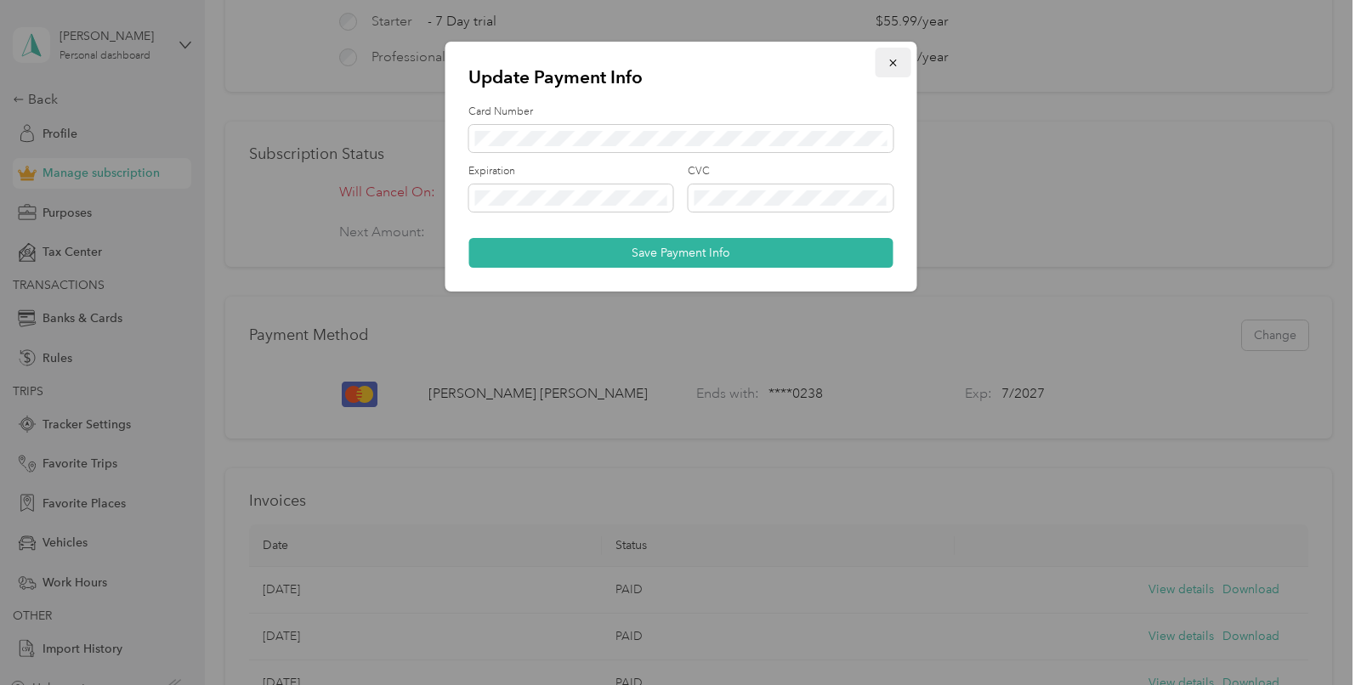
click at [896, 65] on icon "button" at bounding box center [892, 63] width 12 height 12
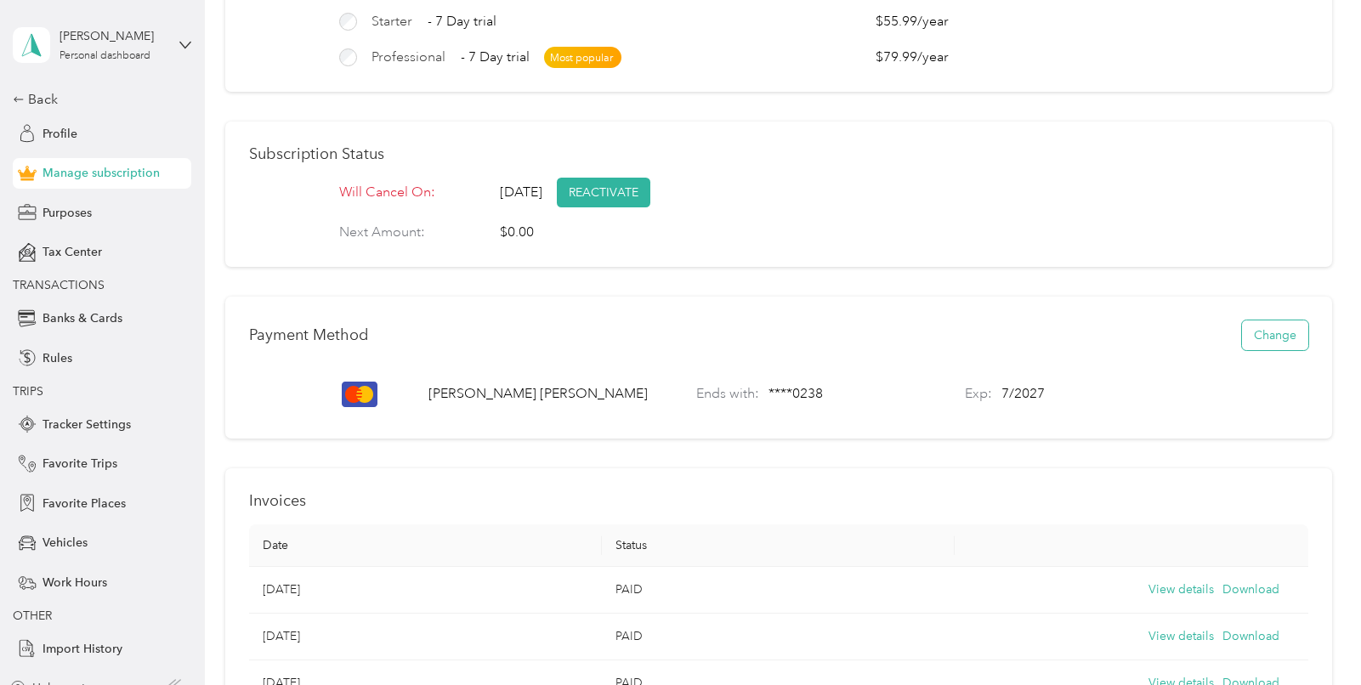
click at [1286, 341] on button "Change" at bounding box center [1275, 335] width 66 height 30
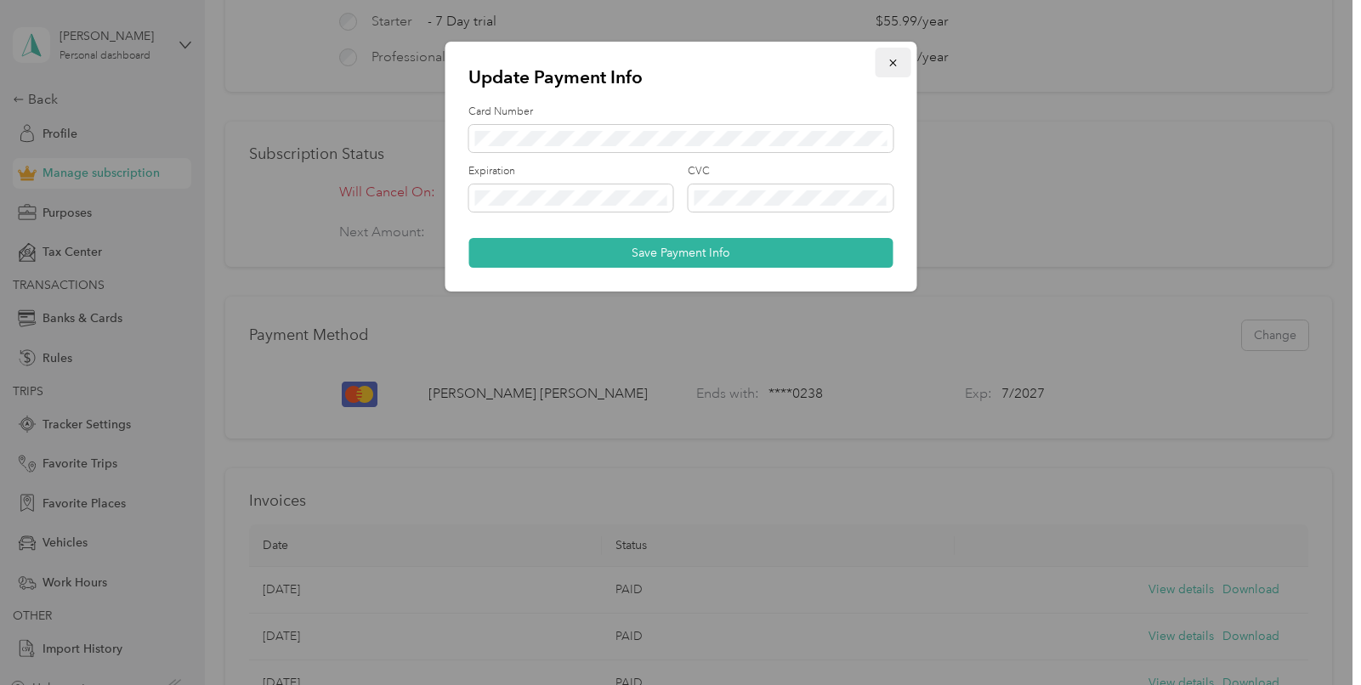
click at [893, 67] on icon "button" at bounding box center [892, 63] width 12 height 12
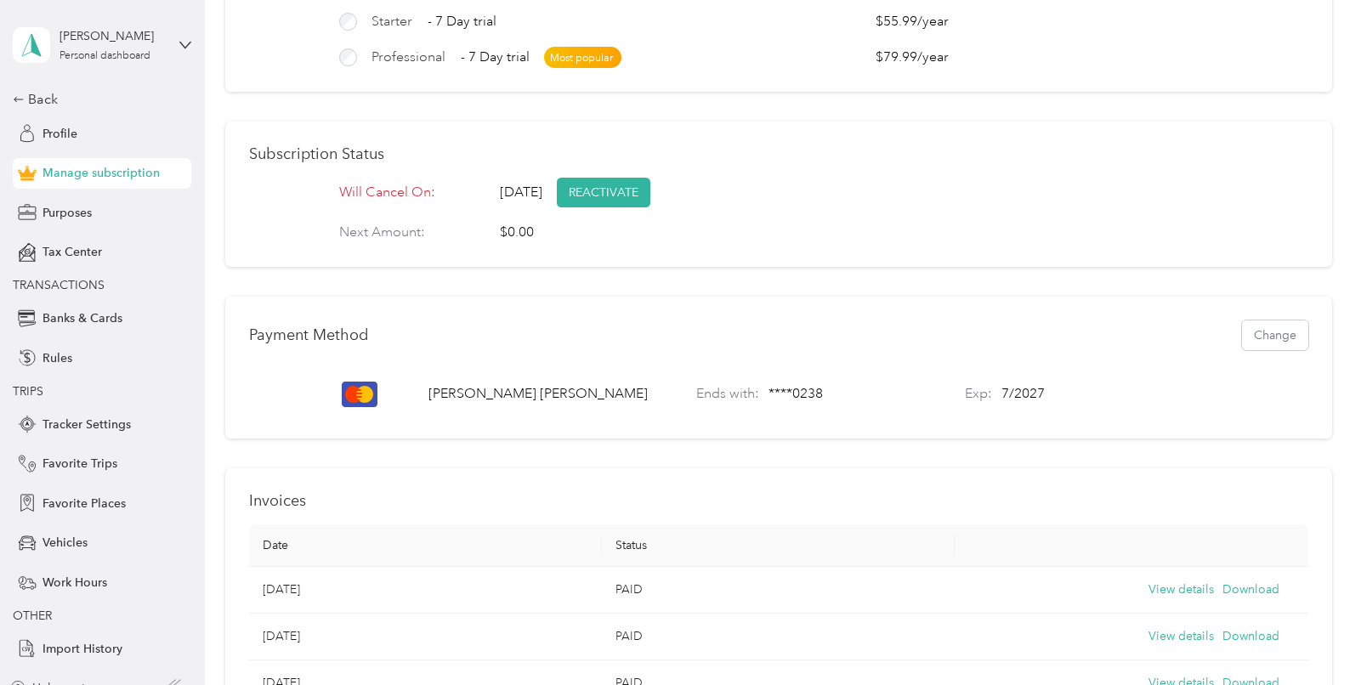
click at [444, 405] on p "[PERSON_NAME]" at bounding box center [537, 394] width 219 height 20
click at [370, 403] on icon at bounding box center [364, 394] width 17 height 17
click at [996, 407] on div "Exp: 7 / 2027" at bounding box center [1091, 394] width 253 height 41
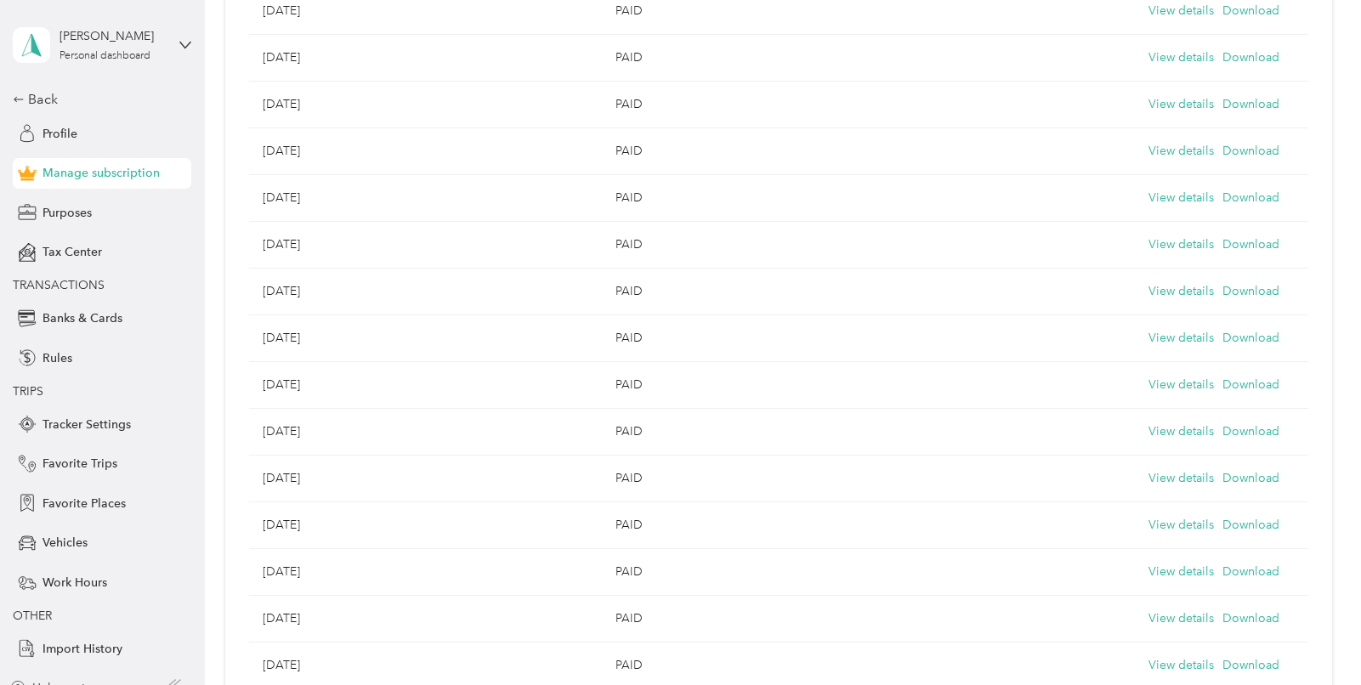
scroll to position [465, 0]
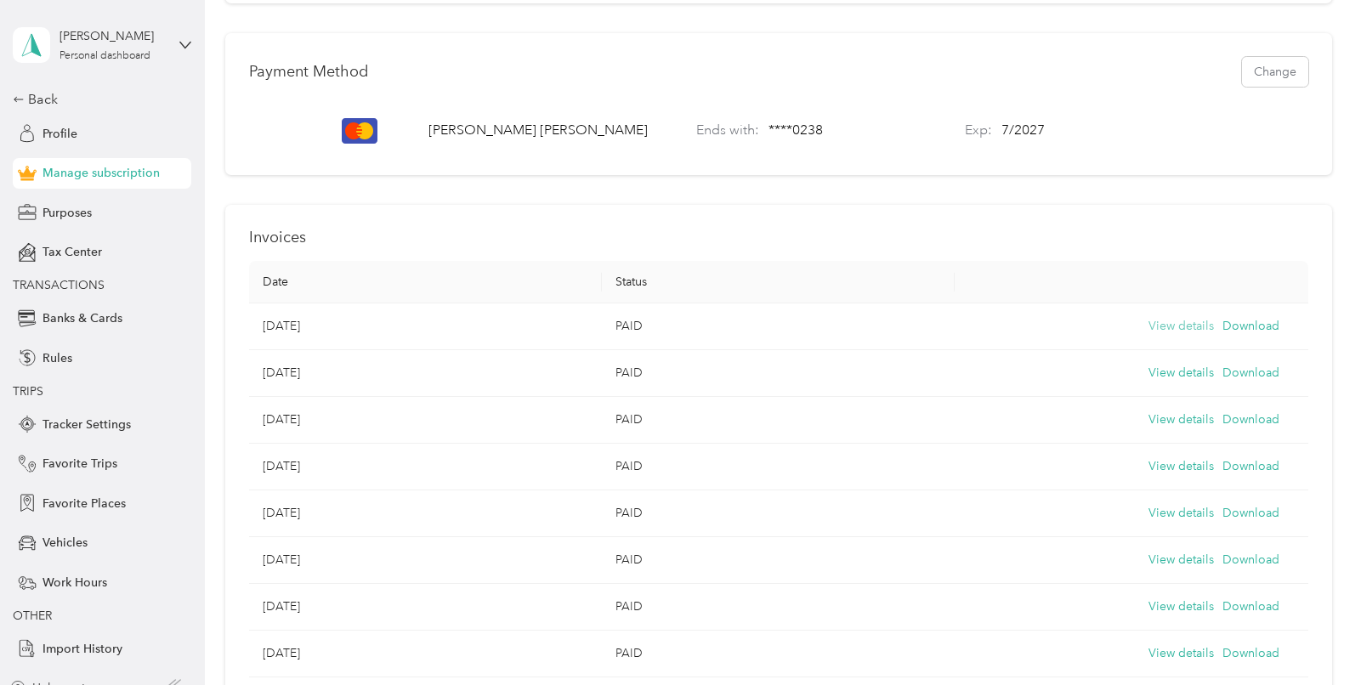
click at [1180, 336] on button "View details" at bounding box center [1180, 326] width 65 height 19
